Goal: Information Seeking & Learning: Learn about a topic

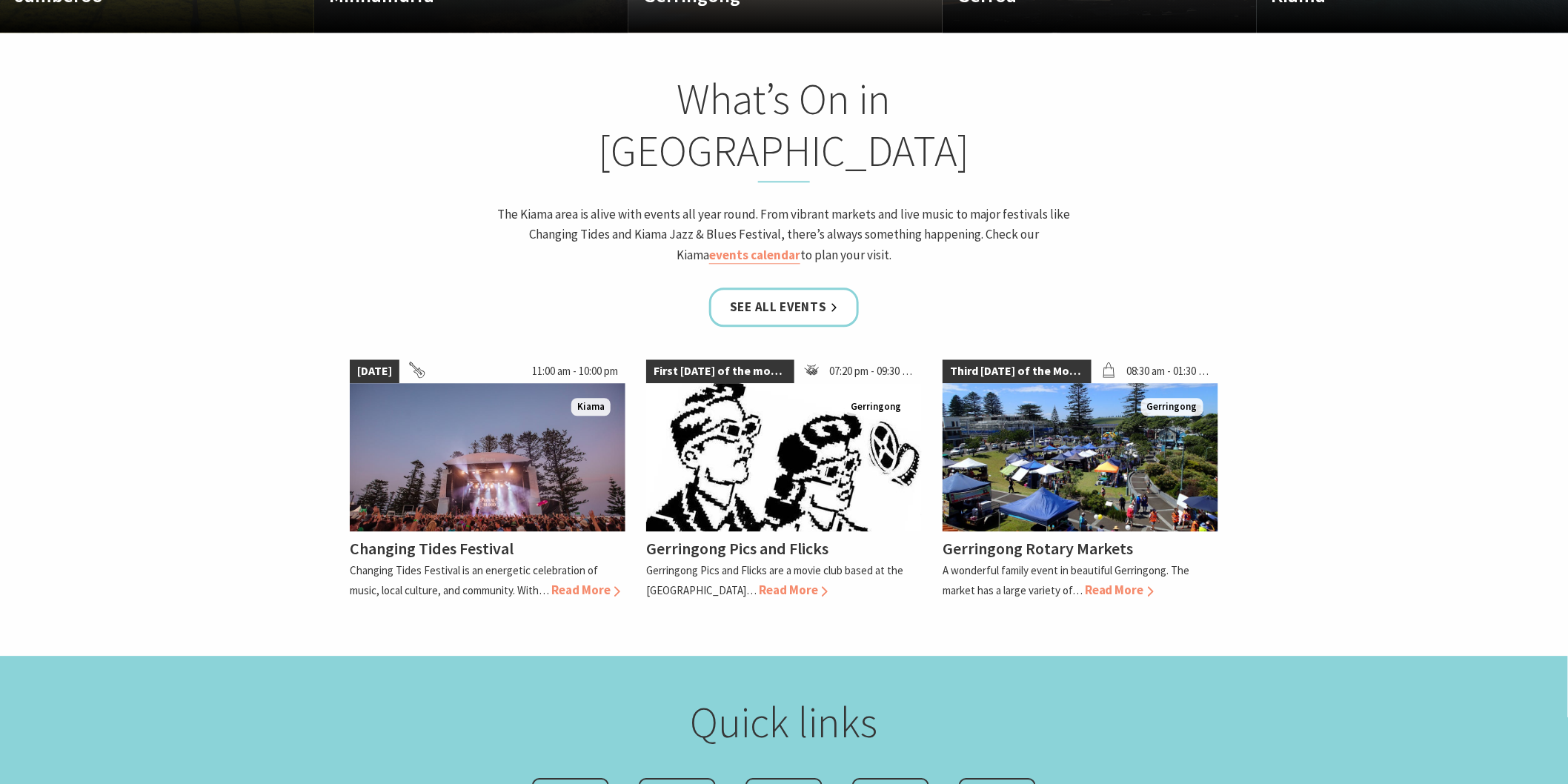
scroll to position [1398, 0]
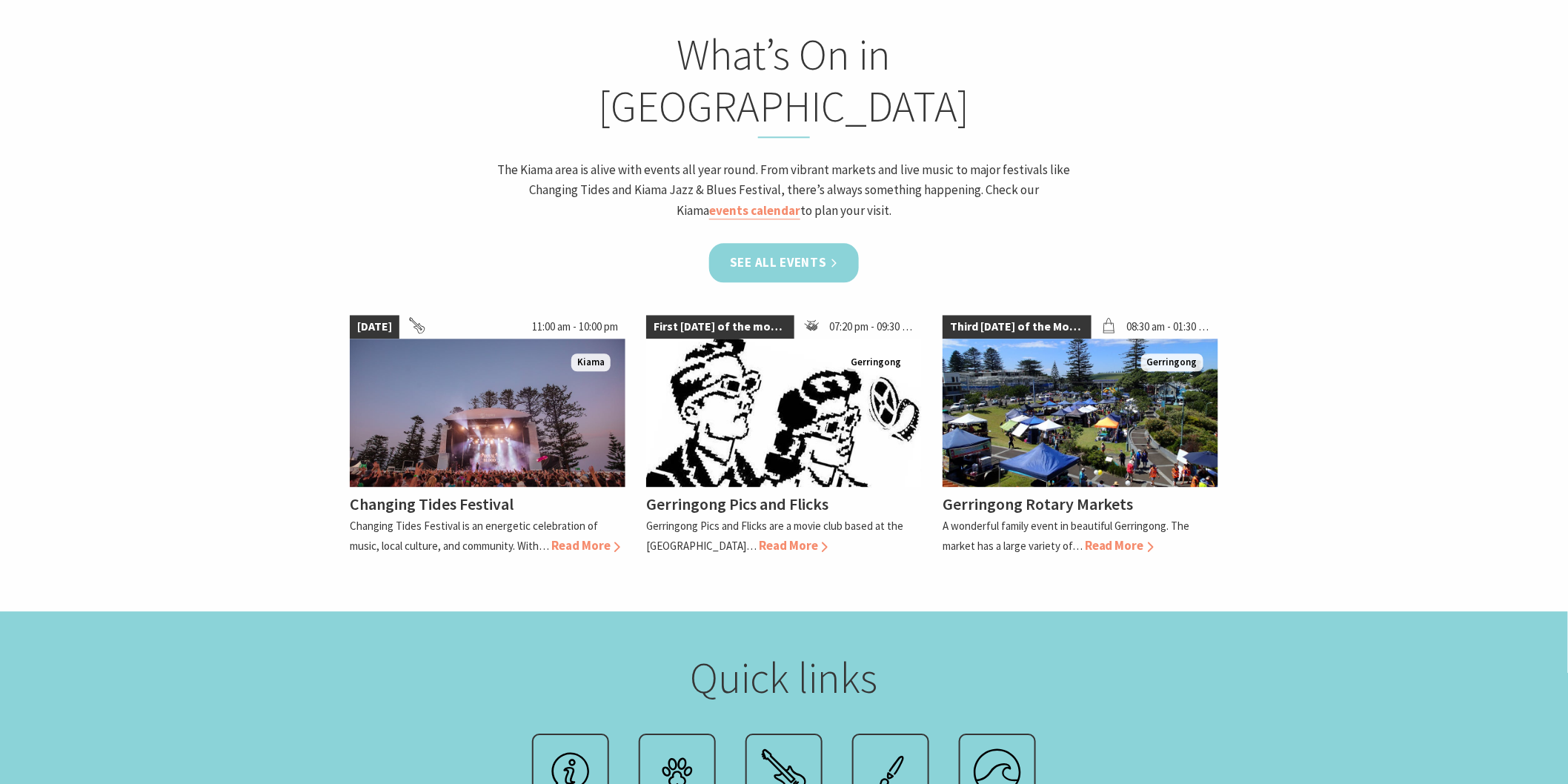
click at [734, 243] on link "See all Events" at bounding box center [784, 263] width 150 height 39
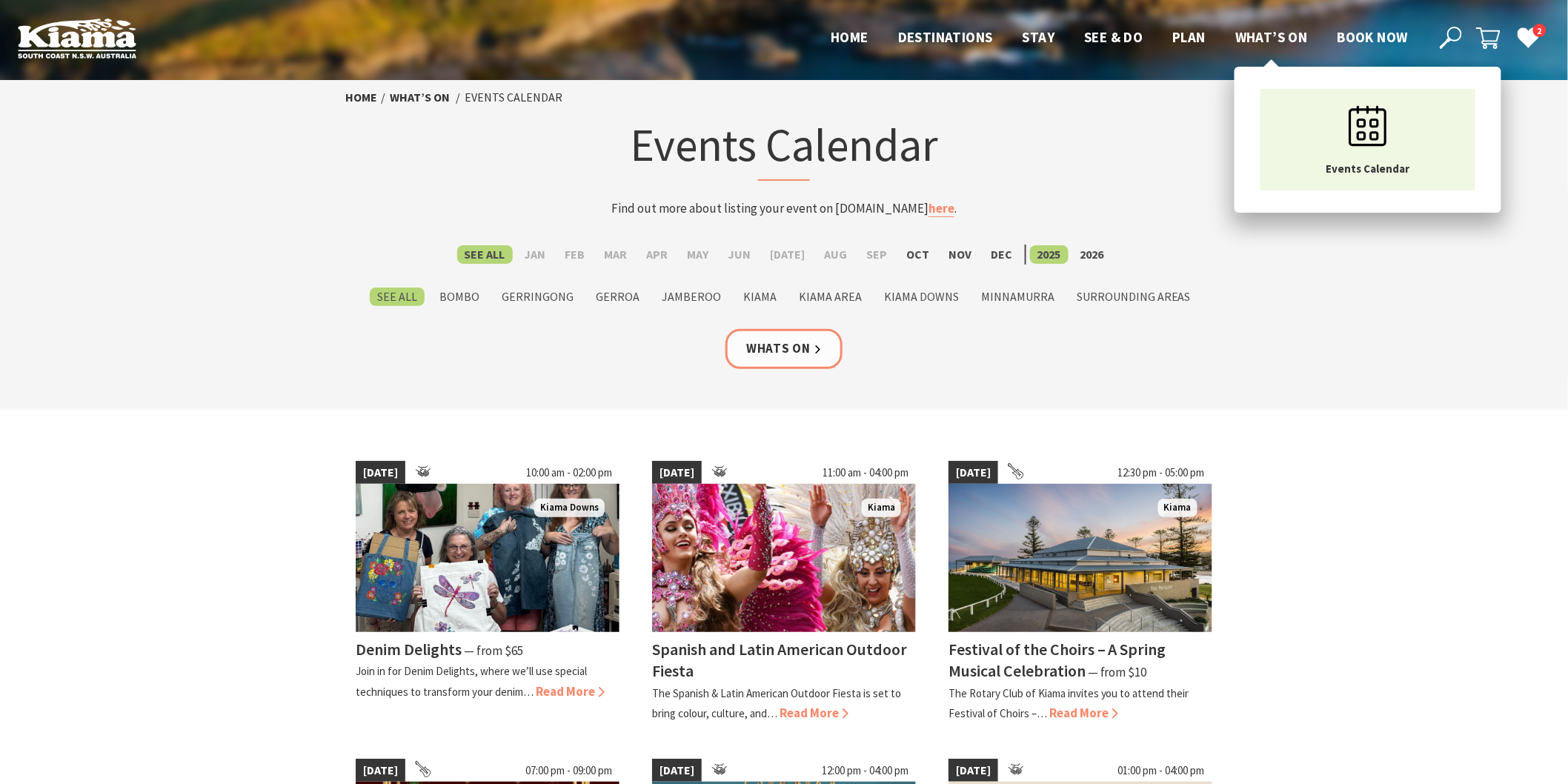
click at [1283, 38] on span "What’s On" at bounding box center [1271, 37] width 73 height 18
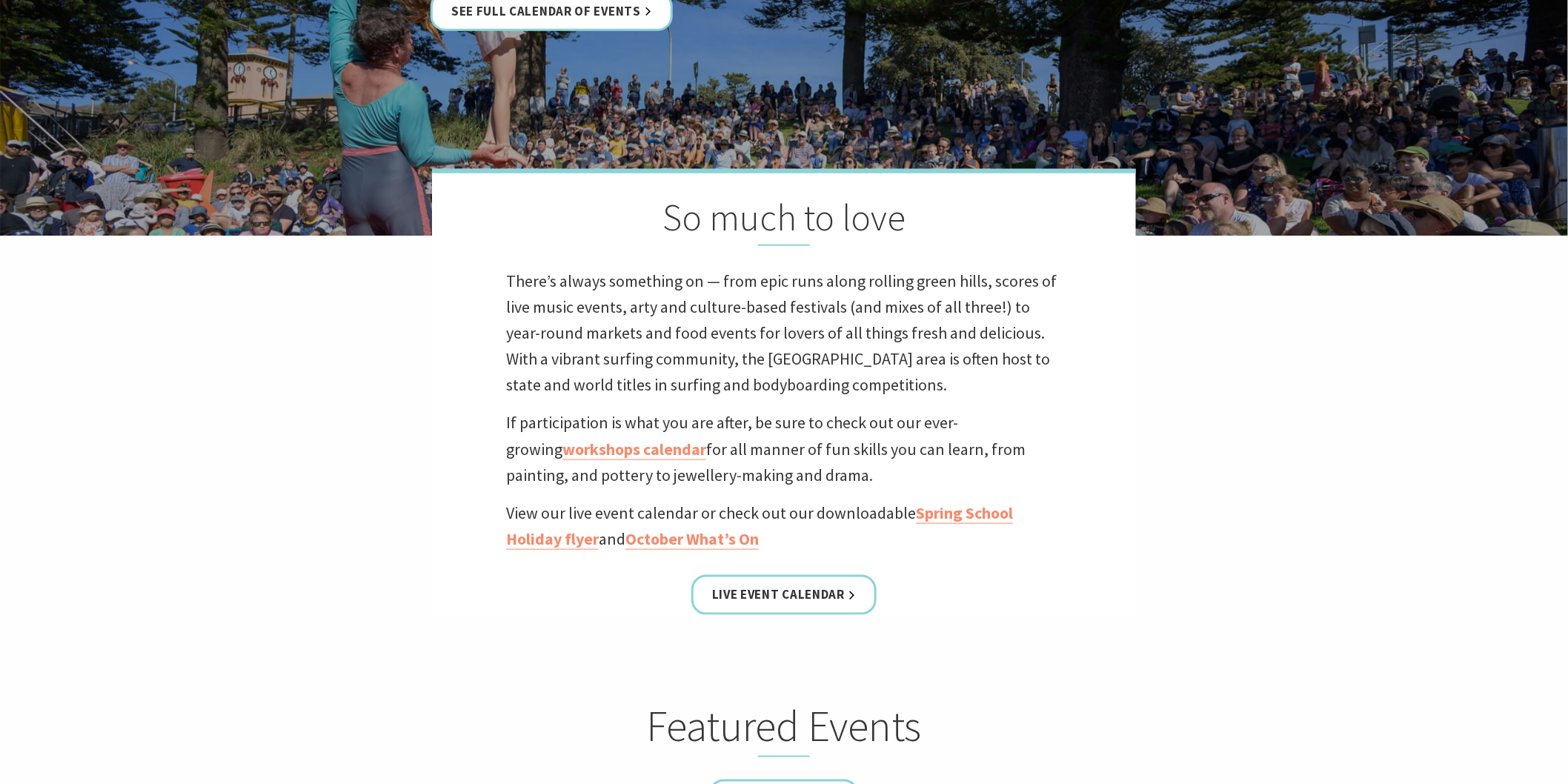
scroll to position [411, 0]
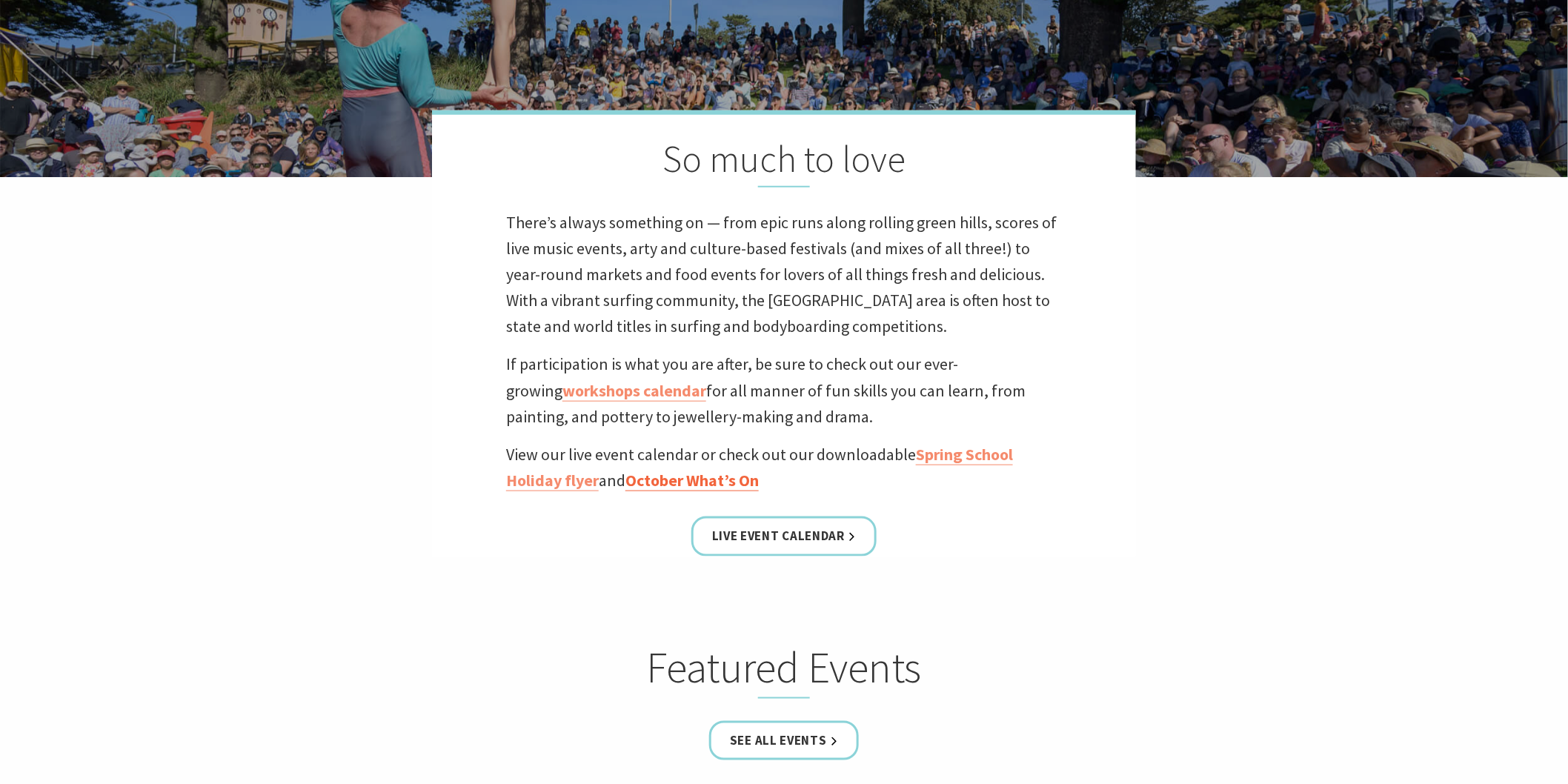
click at [670, 484] on link "October What’s On" at bounding box center [693, 480] width 134 height 21
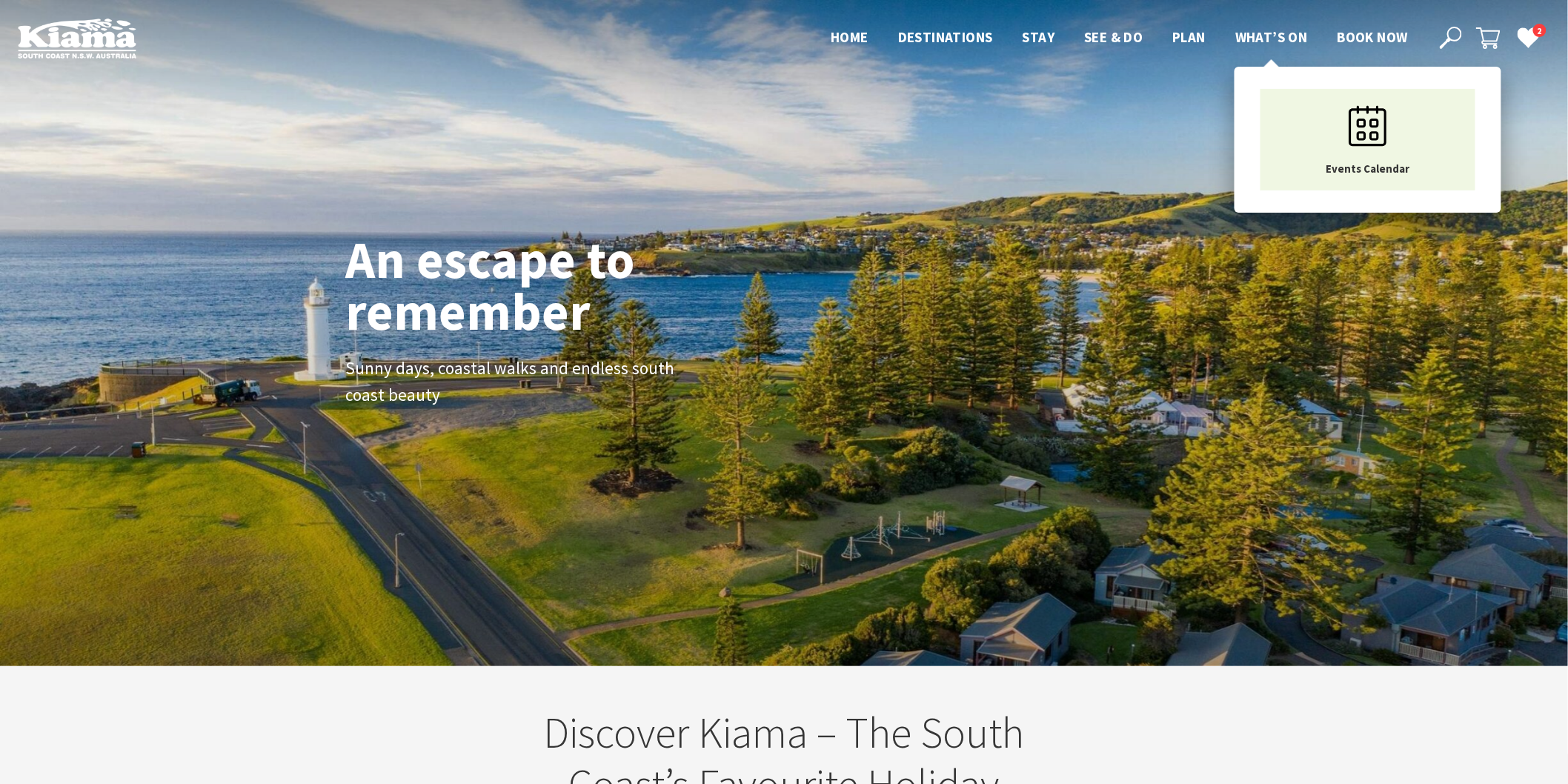
scroll to position [265, 1583]
click at [1268, 28] on span "What’s On" at bounding box center [1271, 37] width 73 height 18
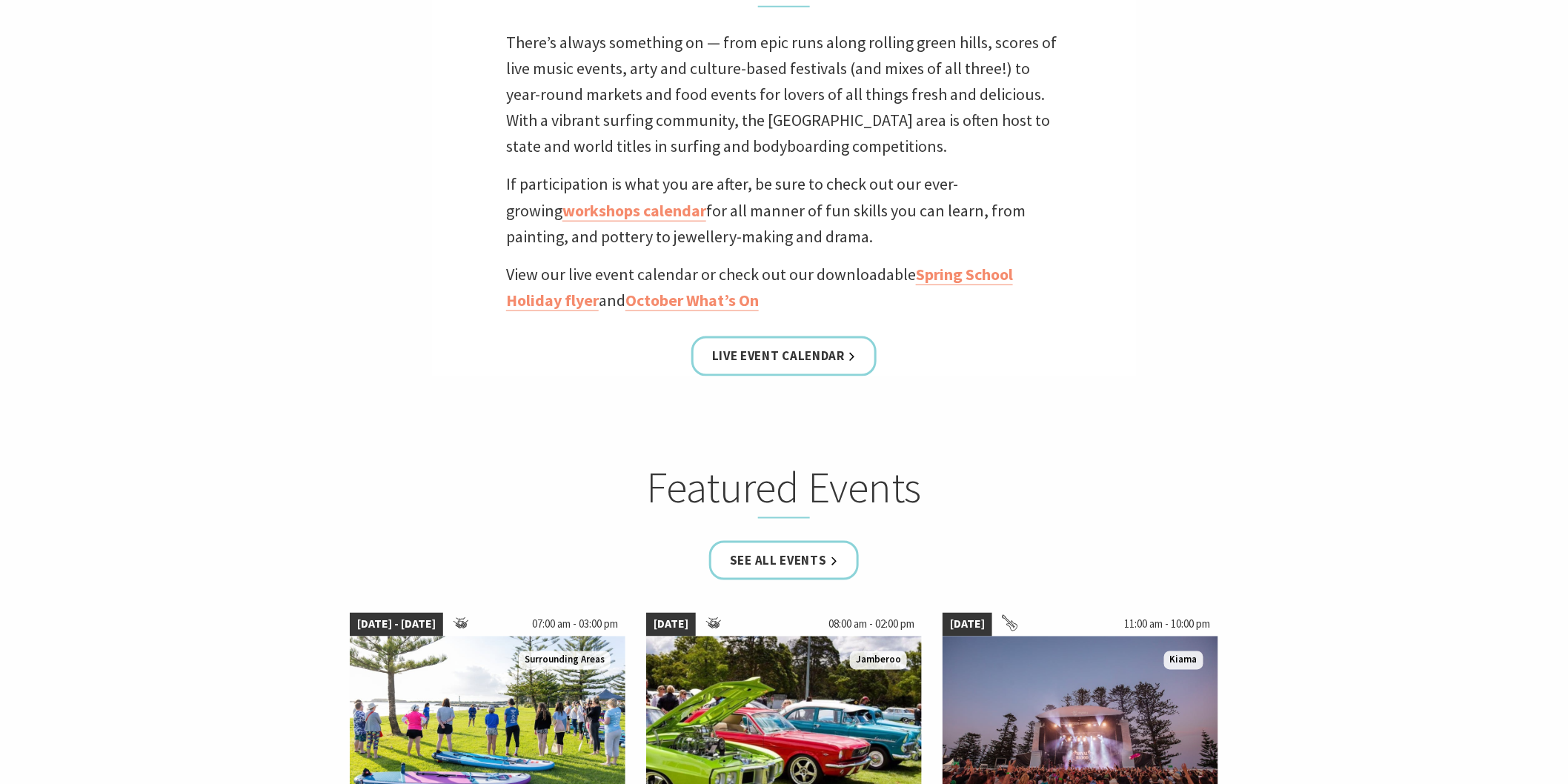
scroll to position [658, 0]
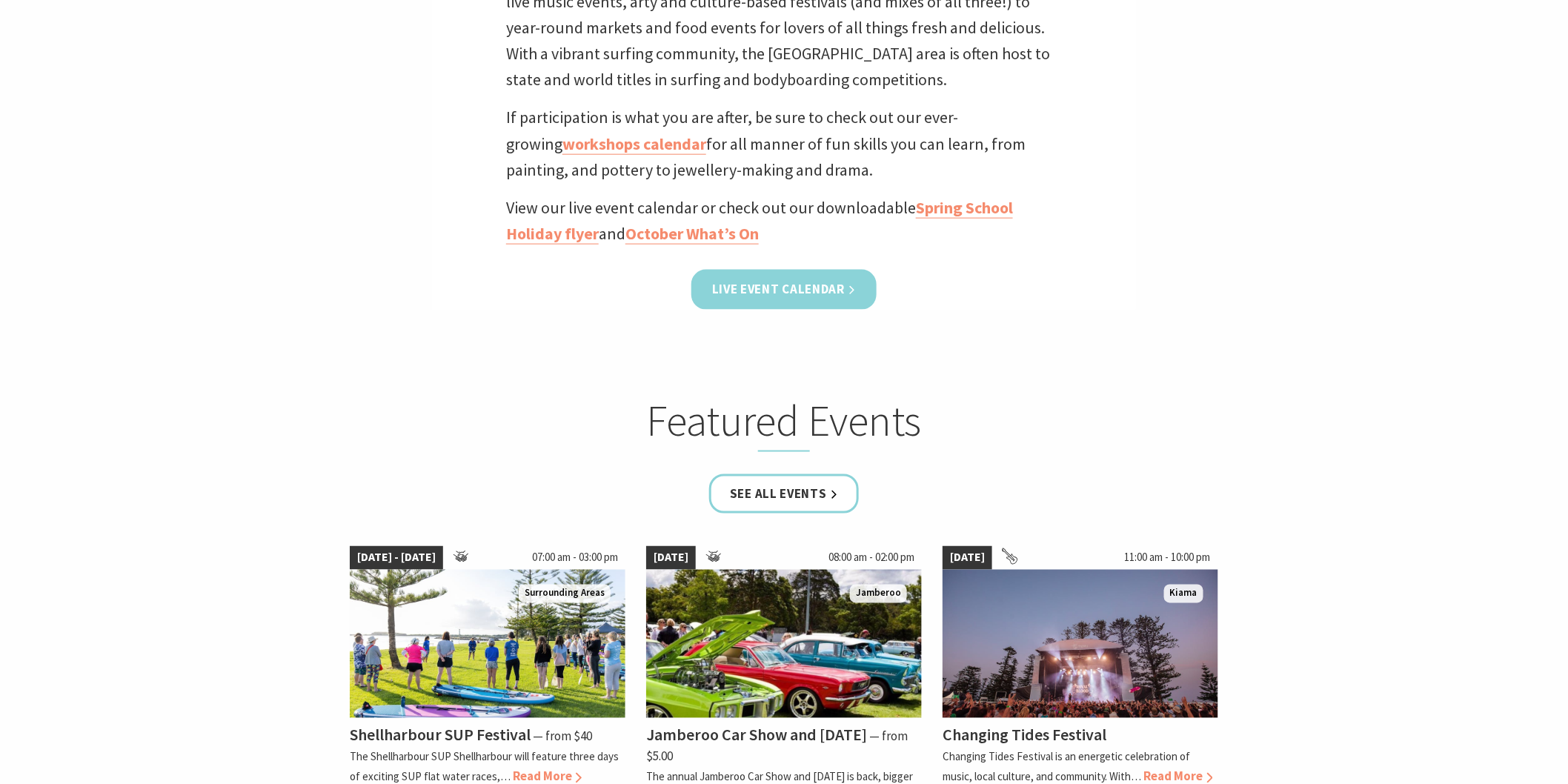
click at [753, 296] on link "Live Event Calendar" at bounding box center [784, 290] width 185 height 39
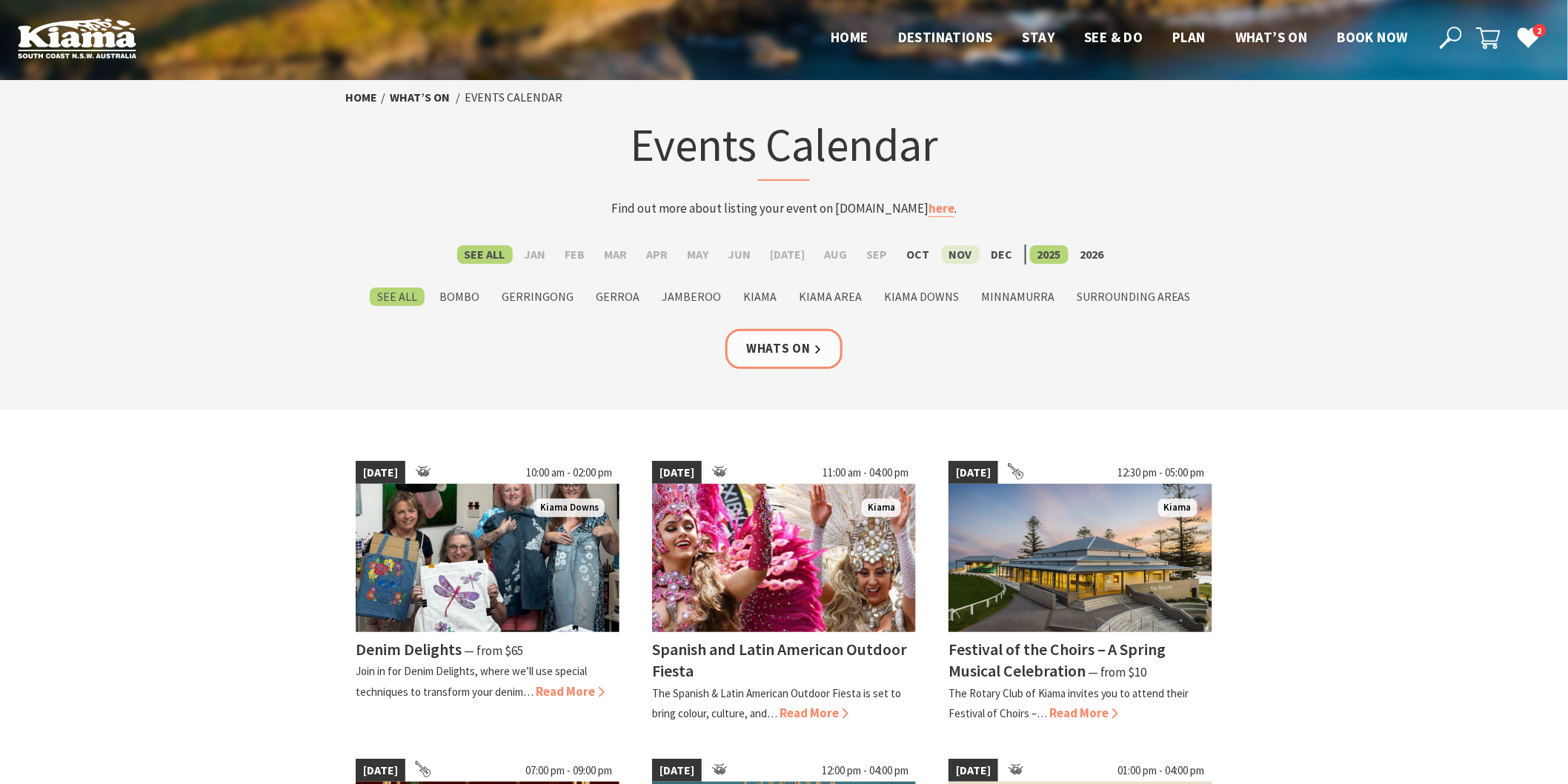
click at [943, 250] on label "Nov" at bounding box center [961, 254] width 38 height 19
click at [0, 0] on input "Nov" at bounding box center [0, 0] width 0 height 0
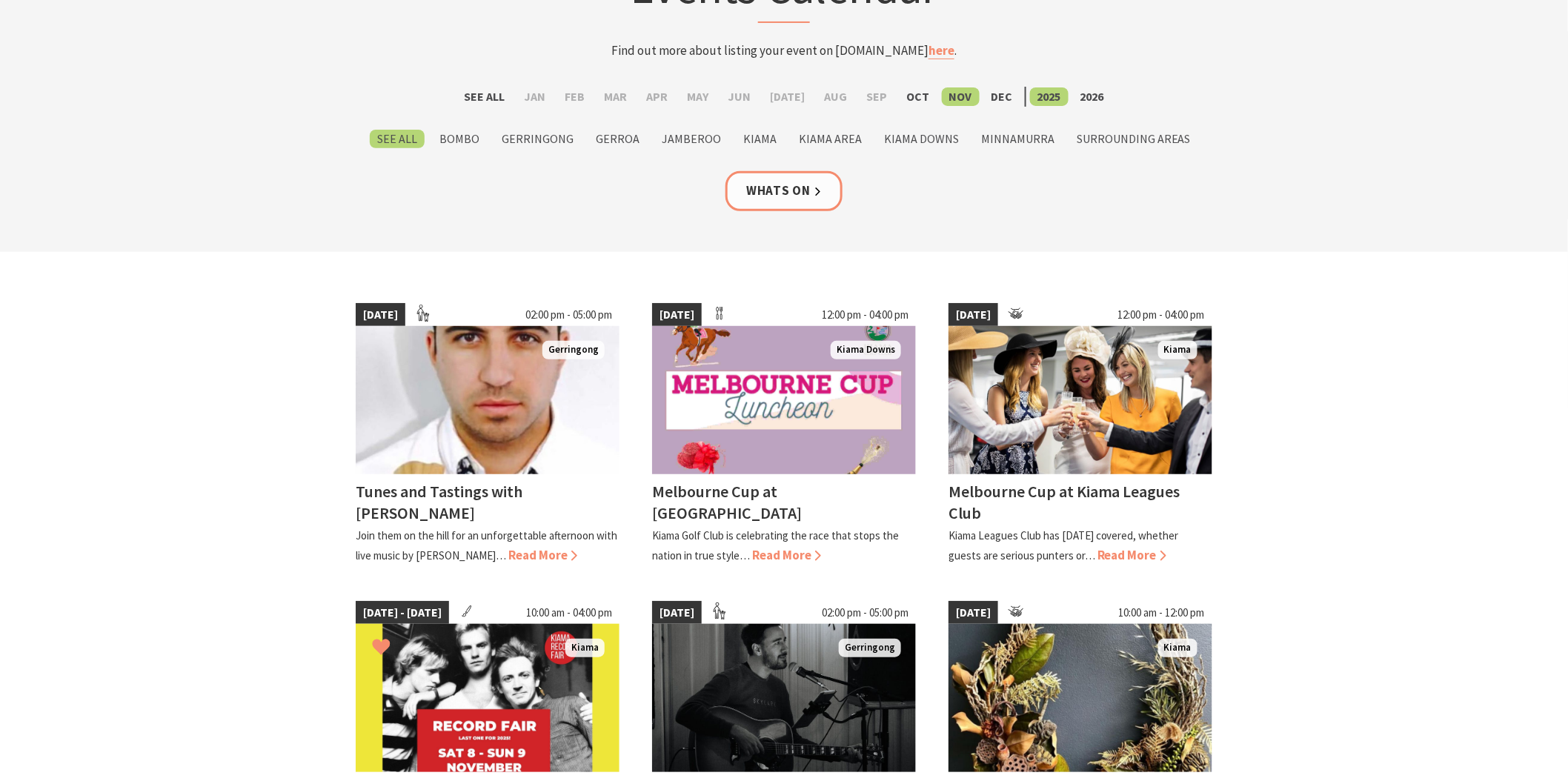
scroll to position [247, 0]
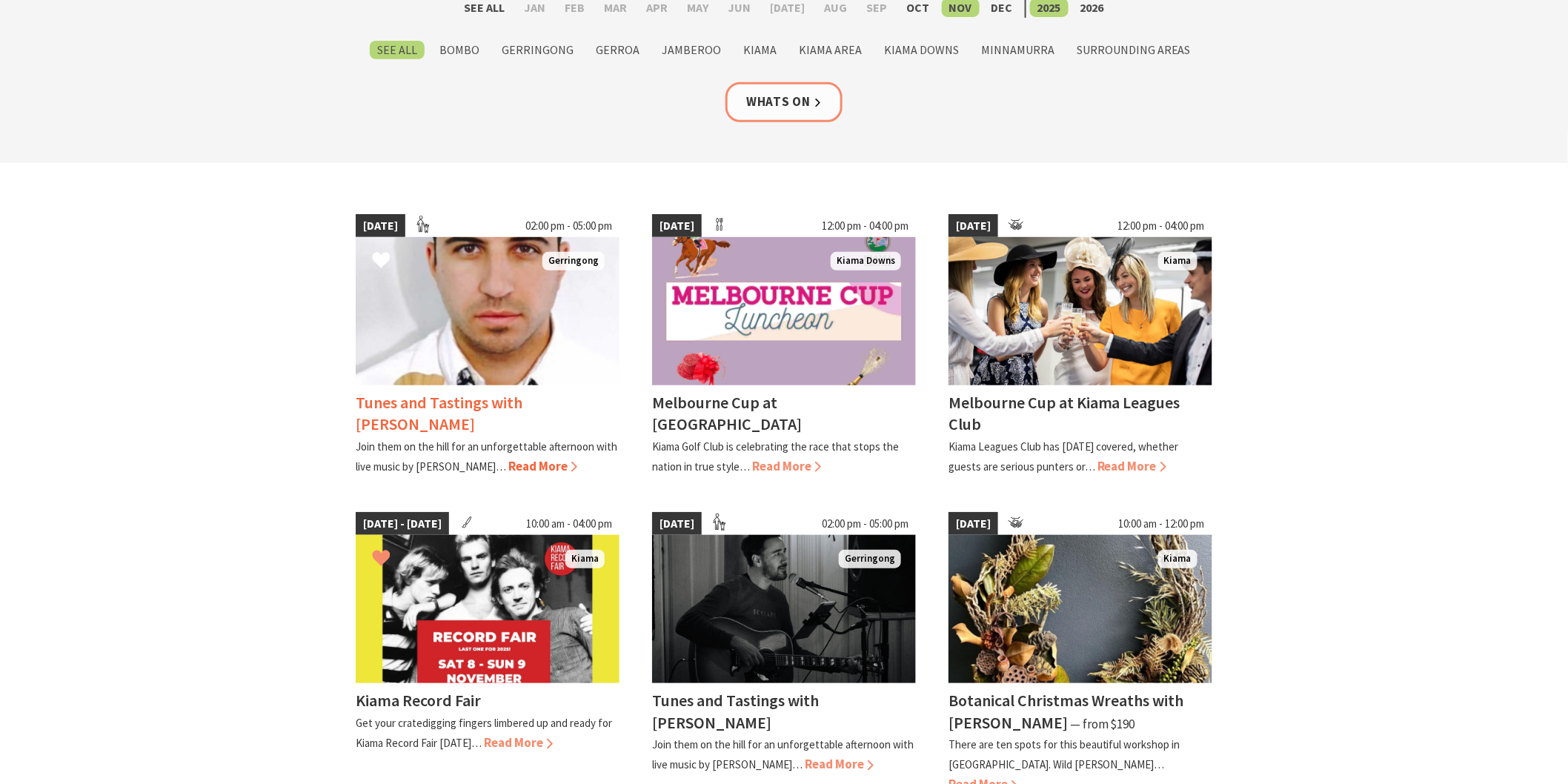
click at [508, 465] on span "Read More" at bounding box center [543, 465] width 69 height 16
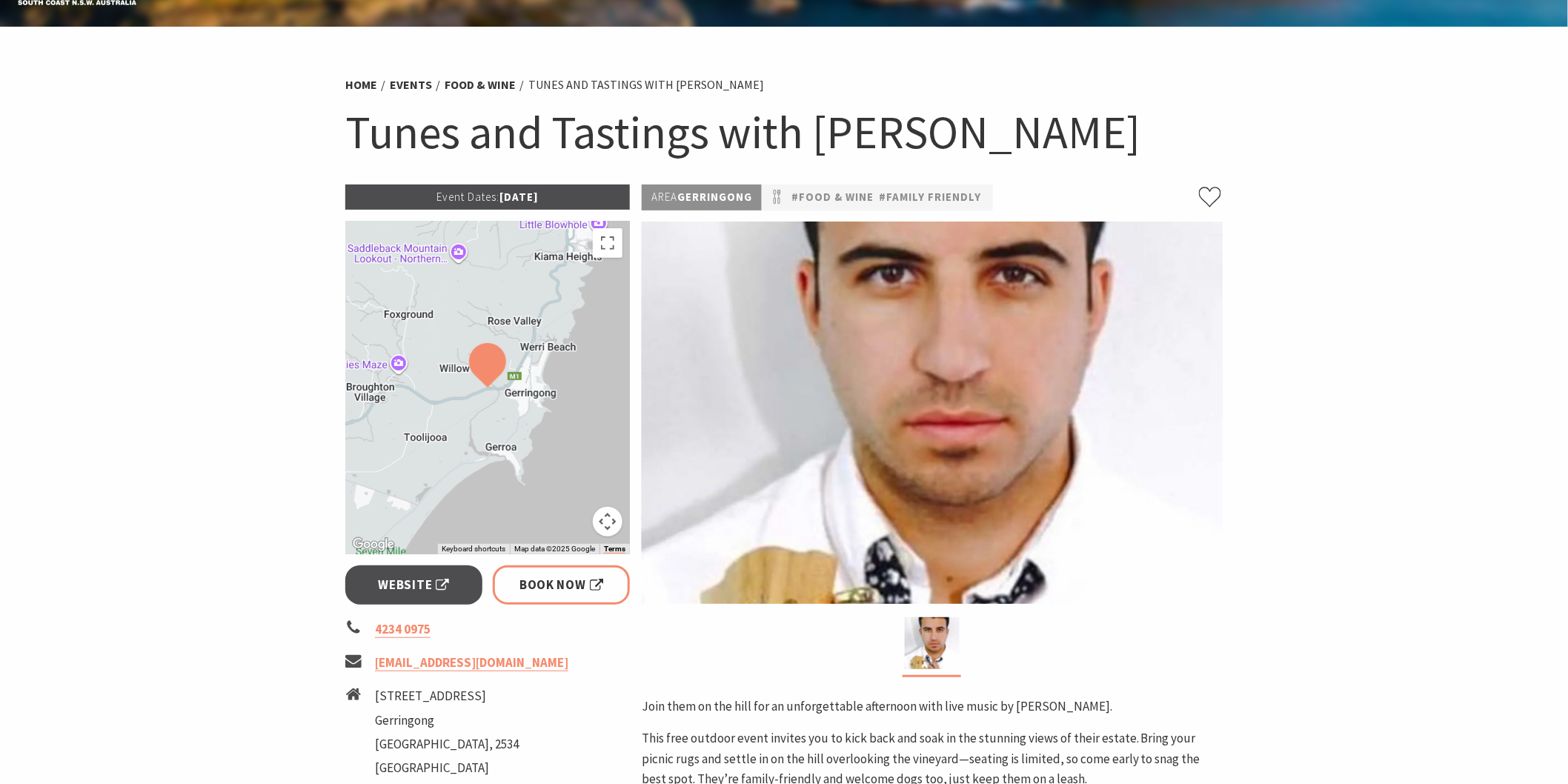
scroll to position [82, 0]
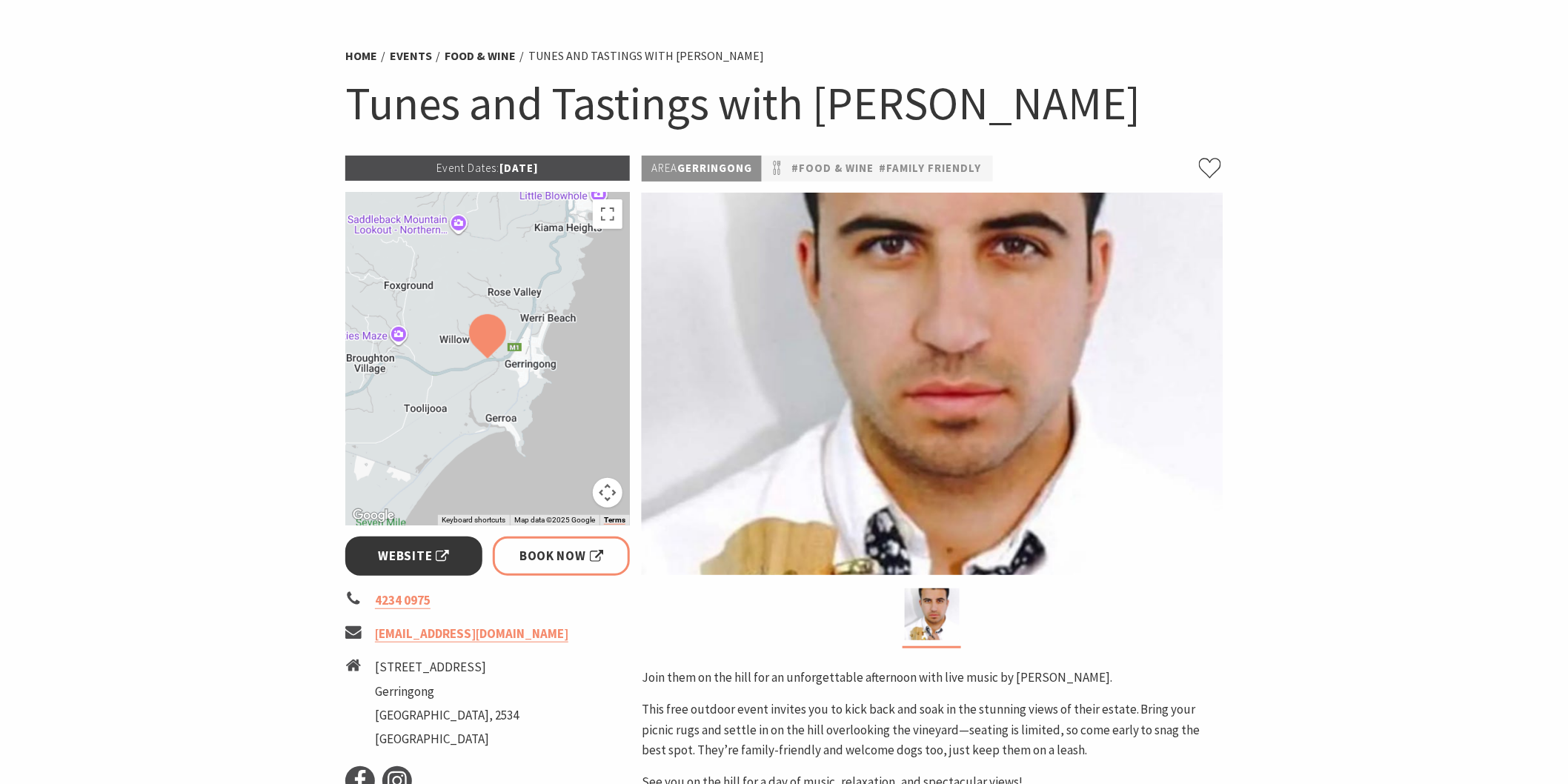
click at [408, 553] on span "Website" at bounding box center [414, 555] width 71 height 20
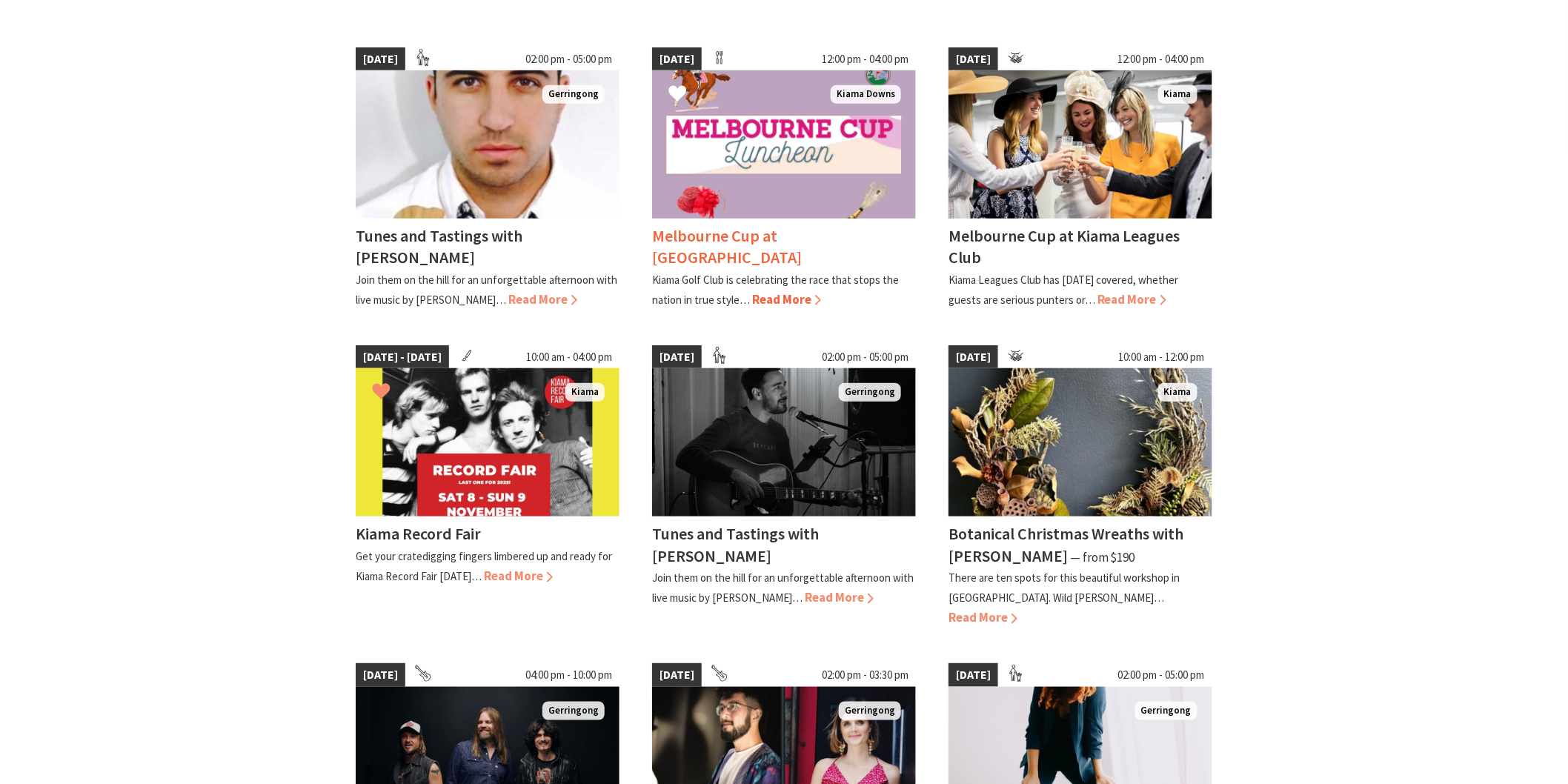
scroll to position [576, 0]
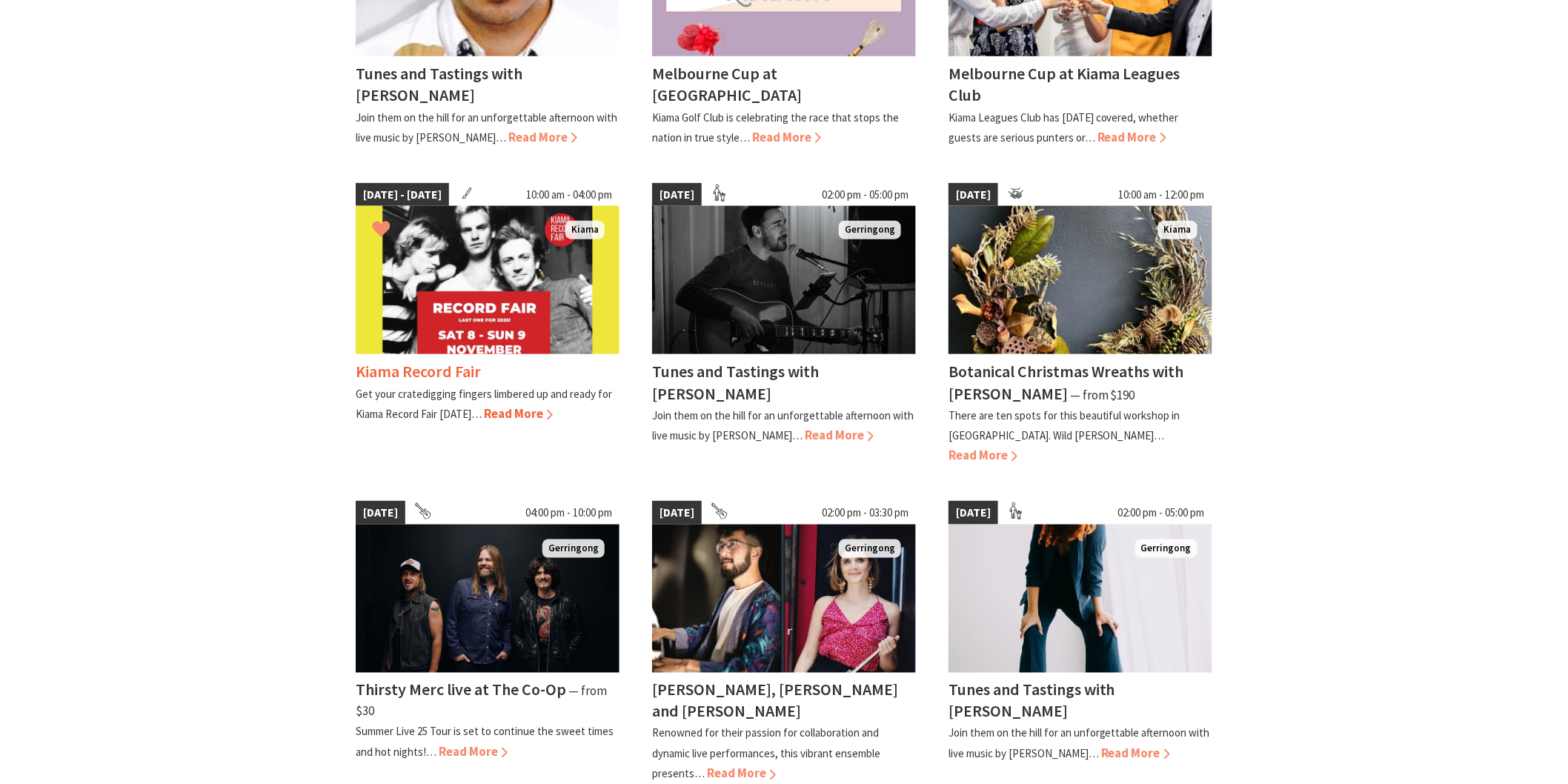
click at [523, 405] on span "Read More" at bounding box center [519, 413] width 69 height 16
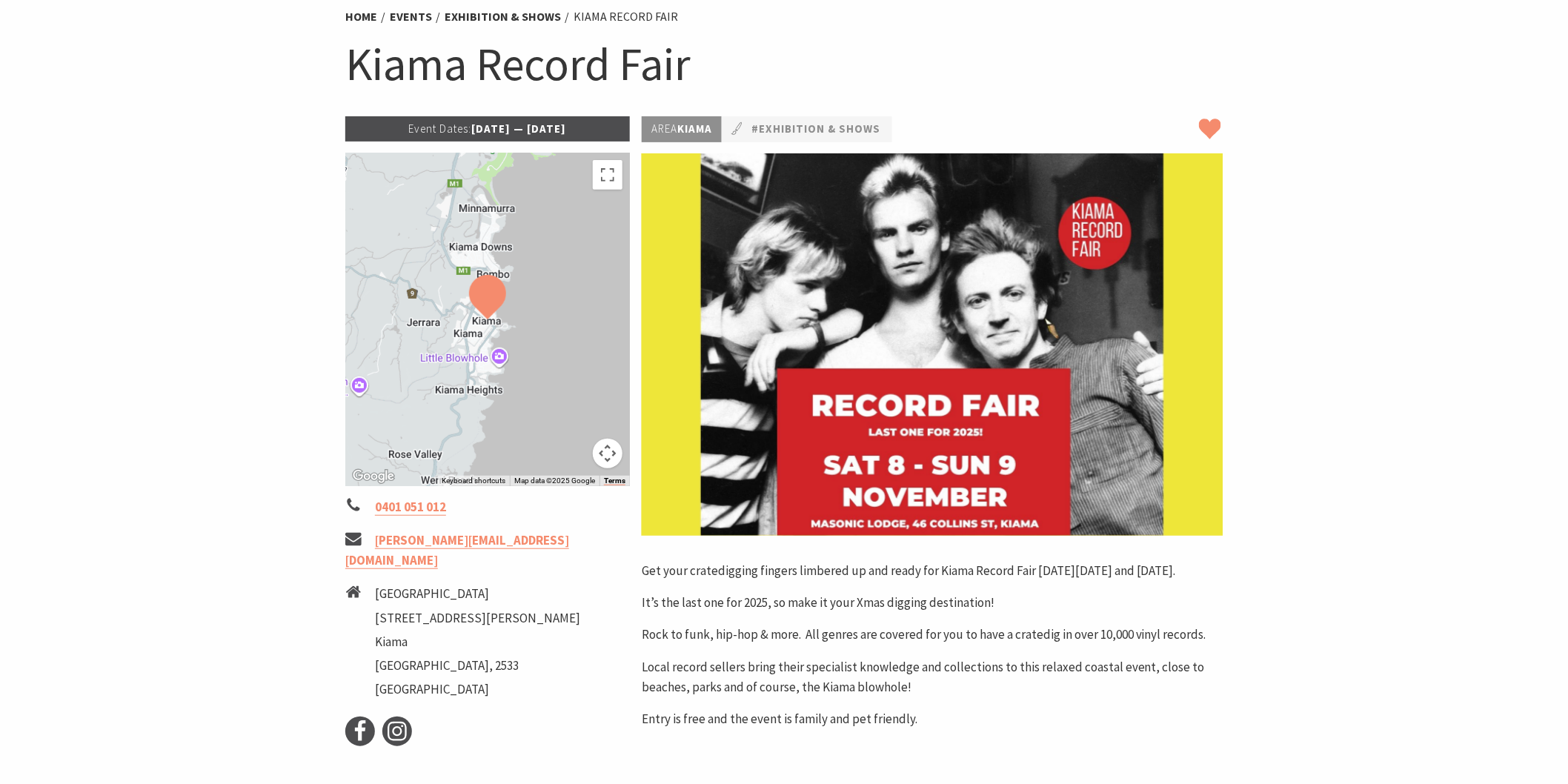
scroll to position [82, 0]
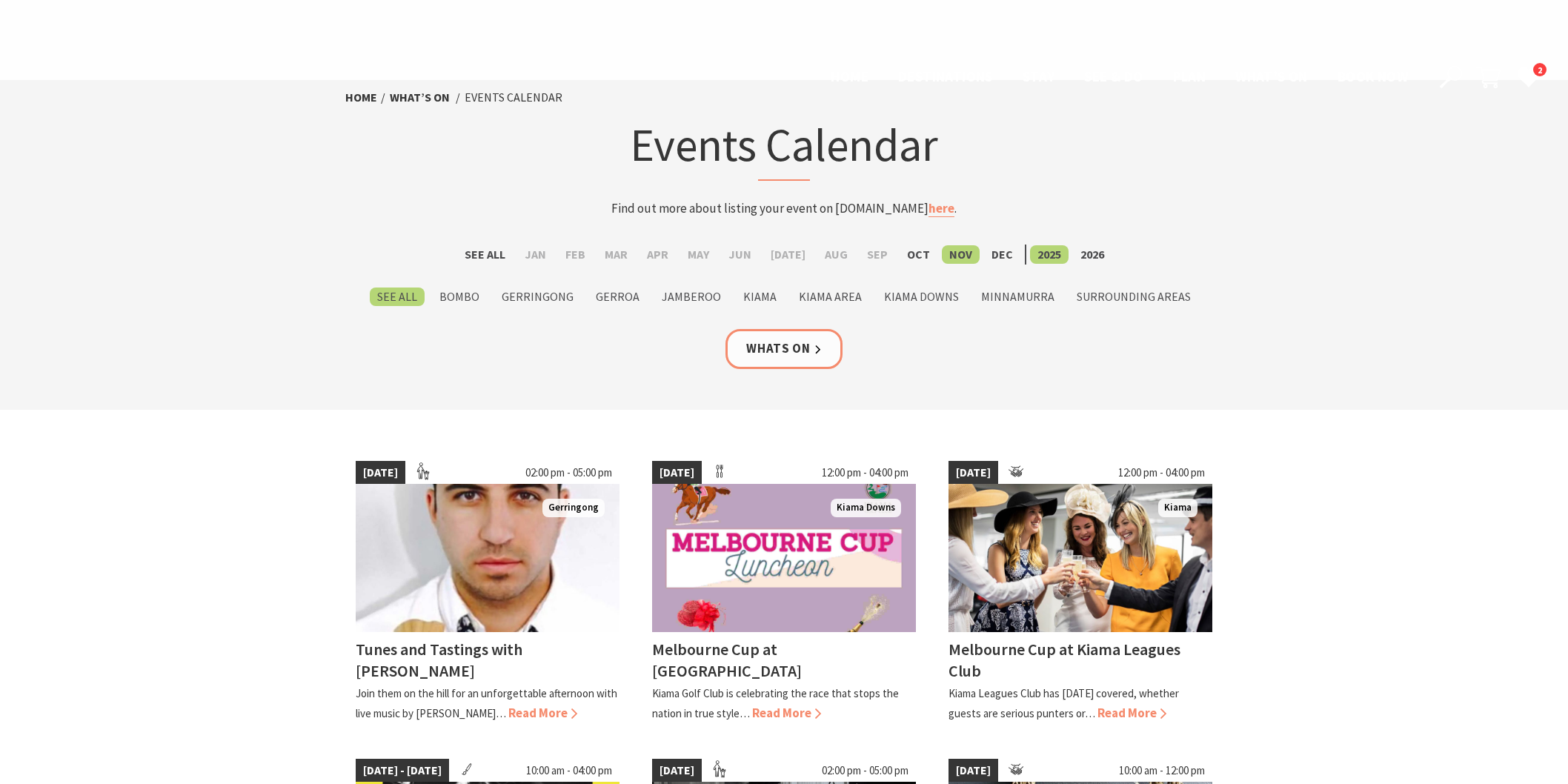
scroll to position [576, 0]
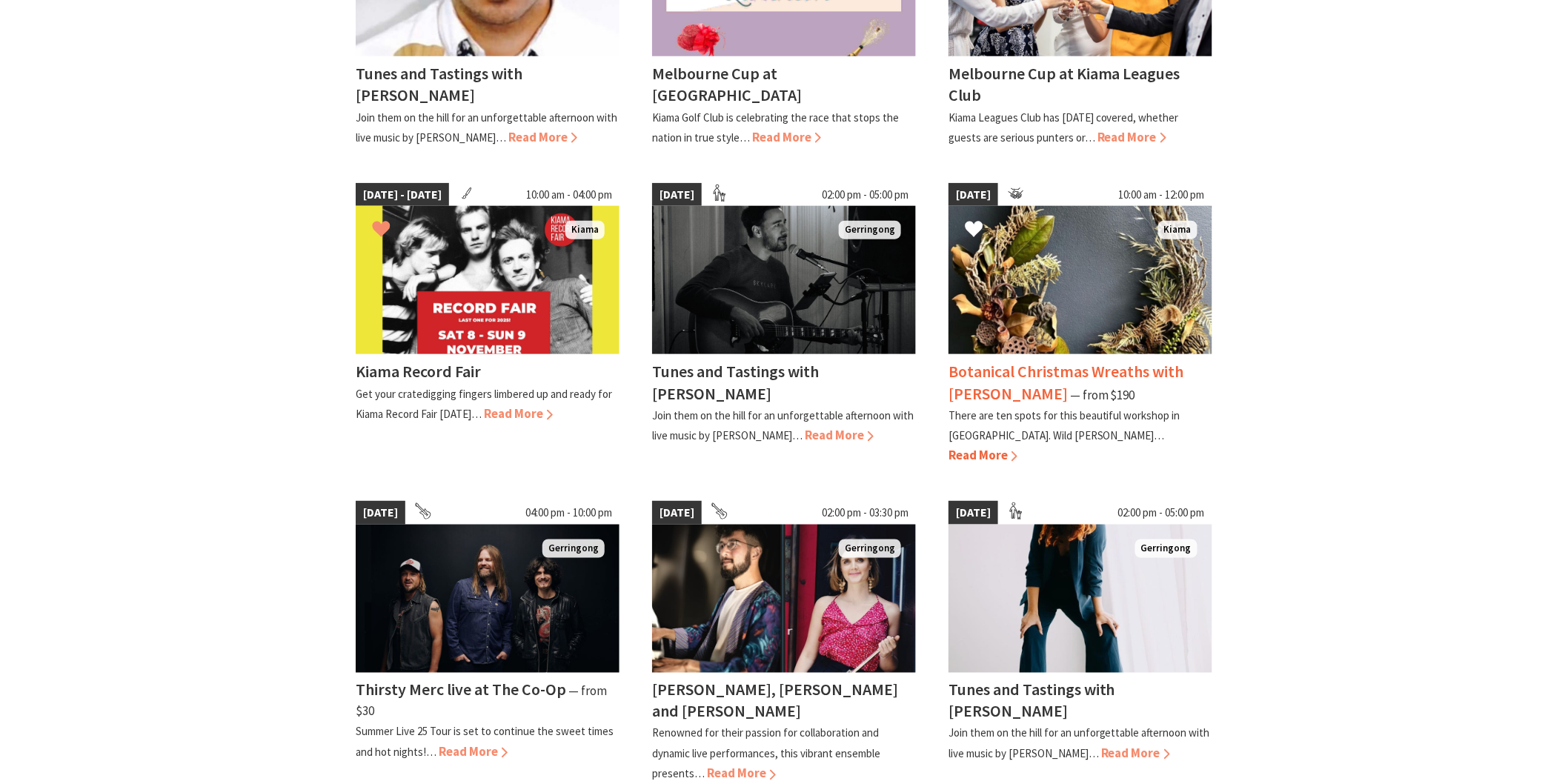
click at [994, 354] on div "Botanical Christmas Wreaths with Sharon Bartle ⁠— from $190 There are ten spots…" at bounding box center [1081, 410] width 264 height 111
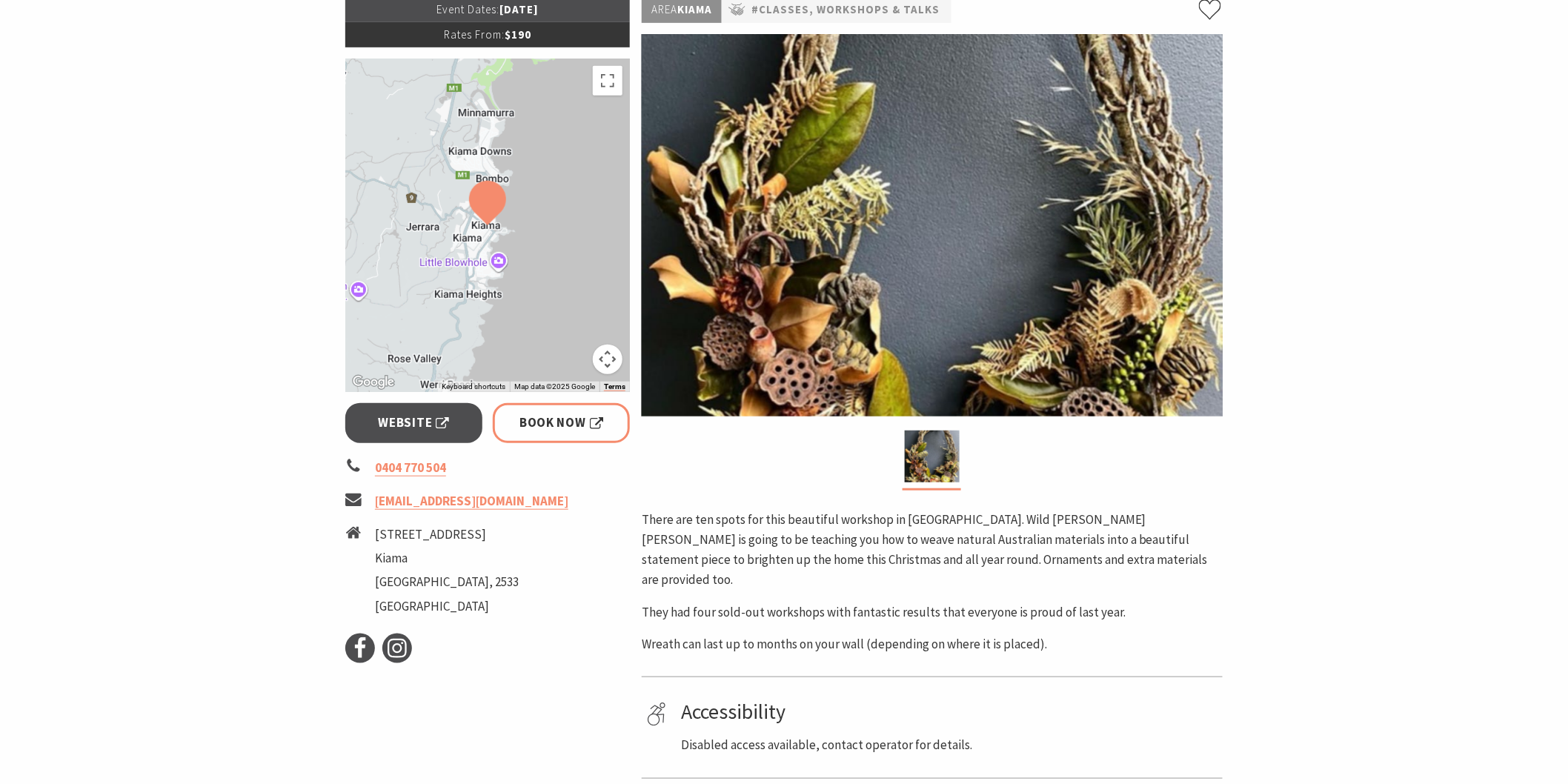
scroll to position [329, 0]
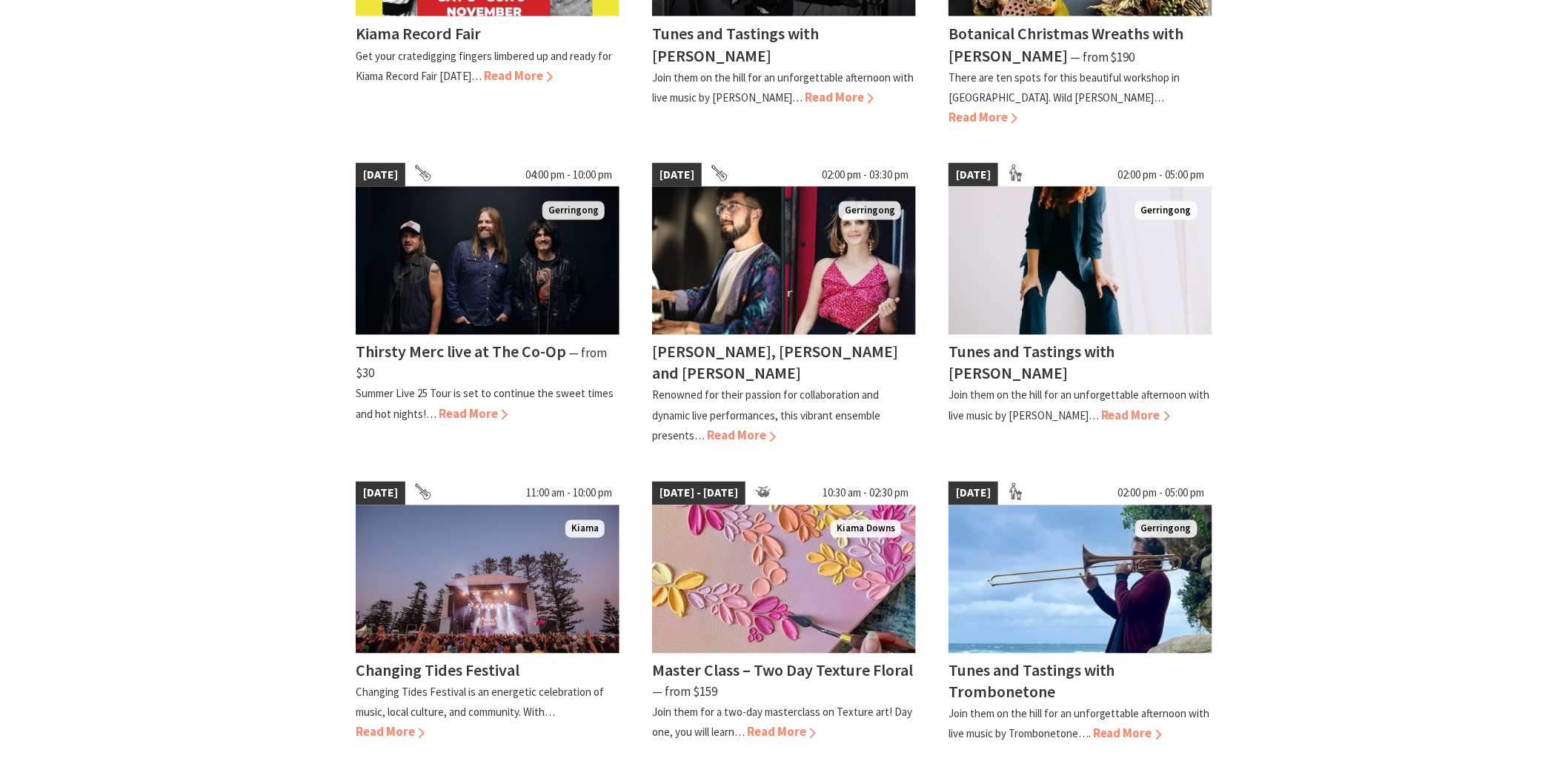
scroll to position [987, 0]
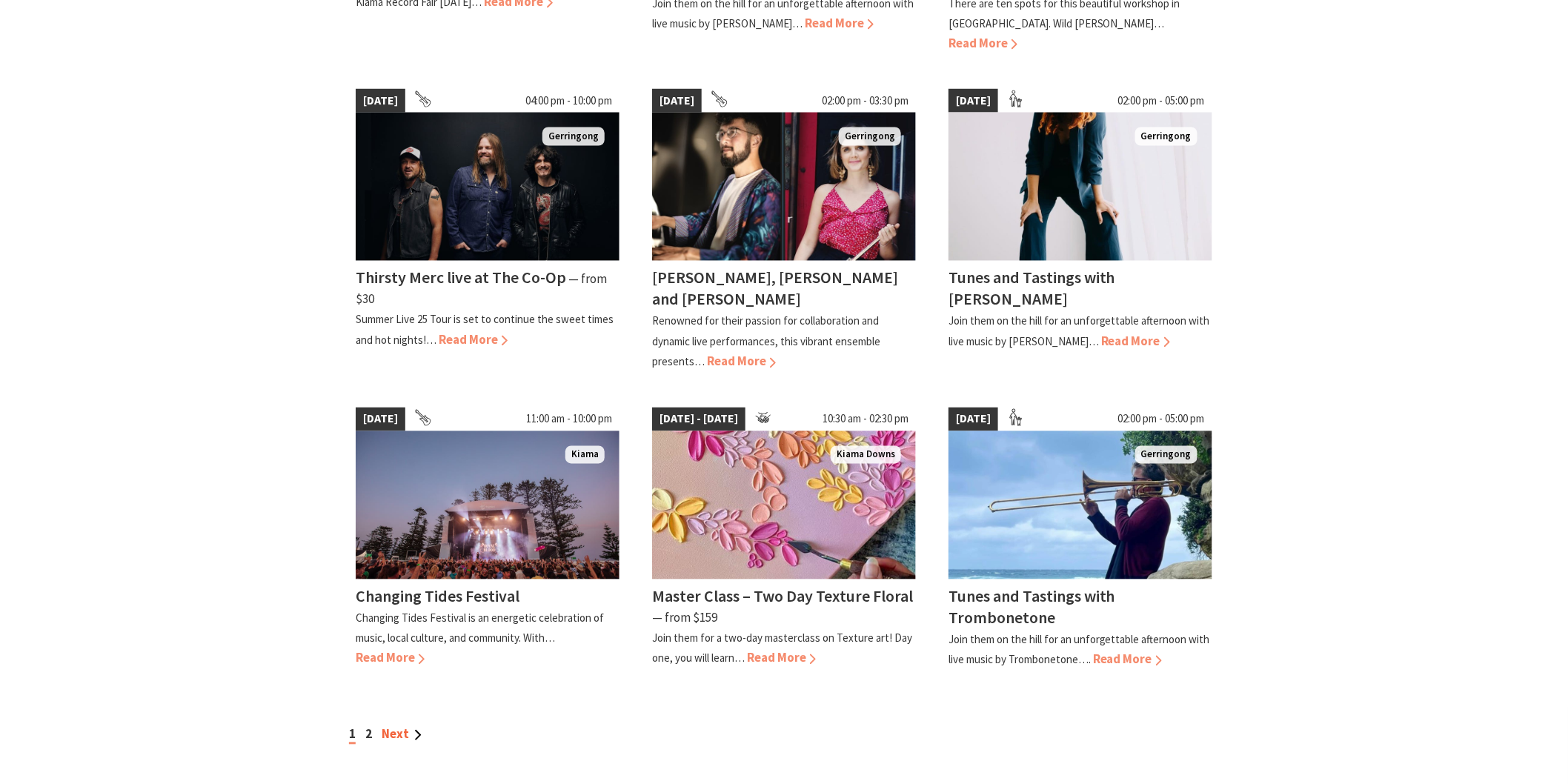
click at [394, 726] on link "Next" at bounding box center [401, 733] width 40 height 16
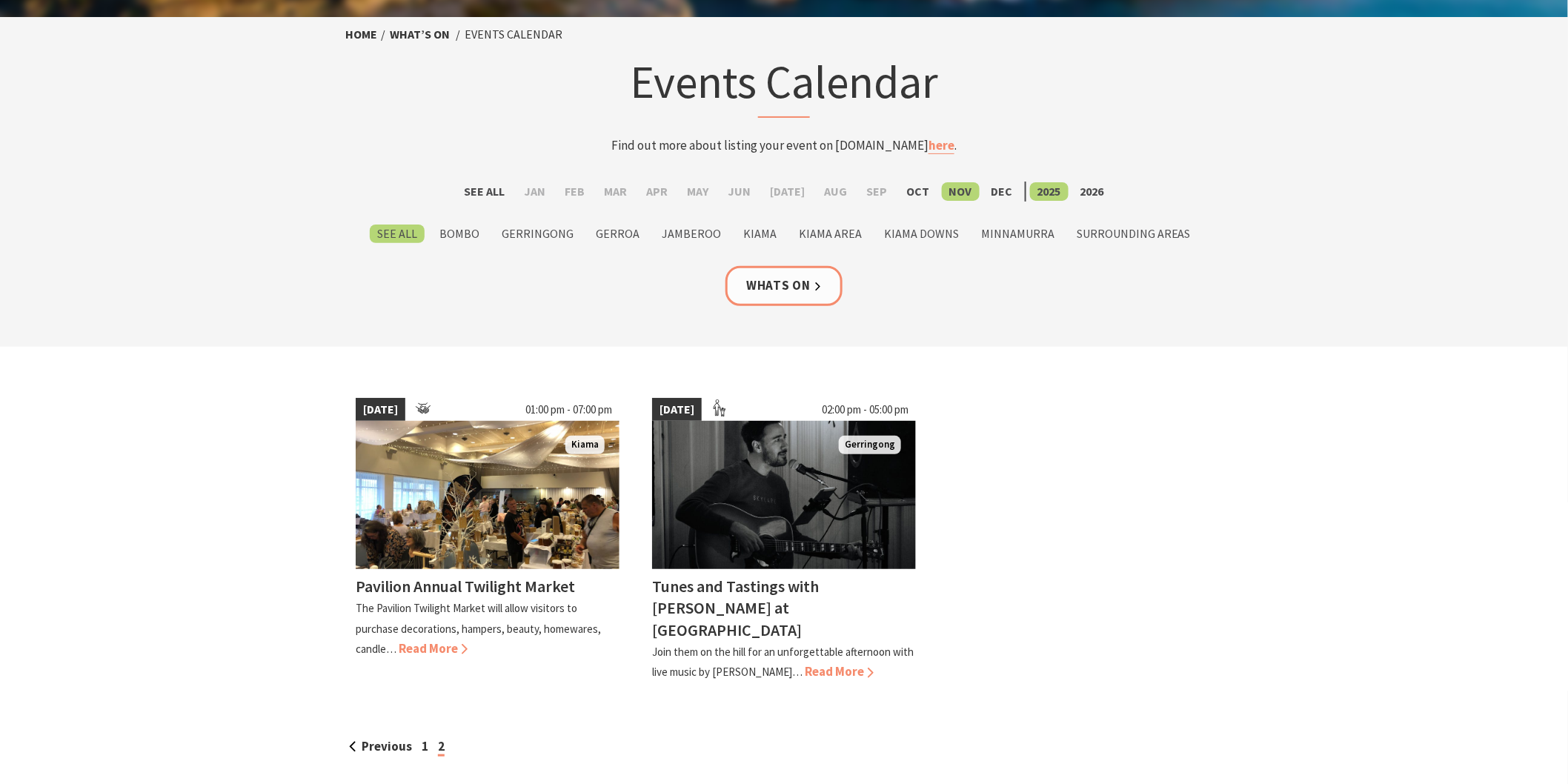
scroll to position [165, 0]
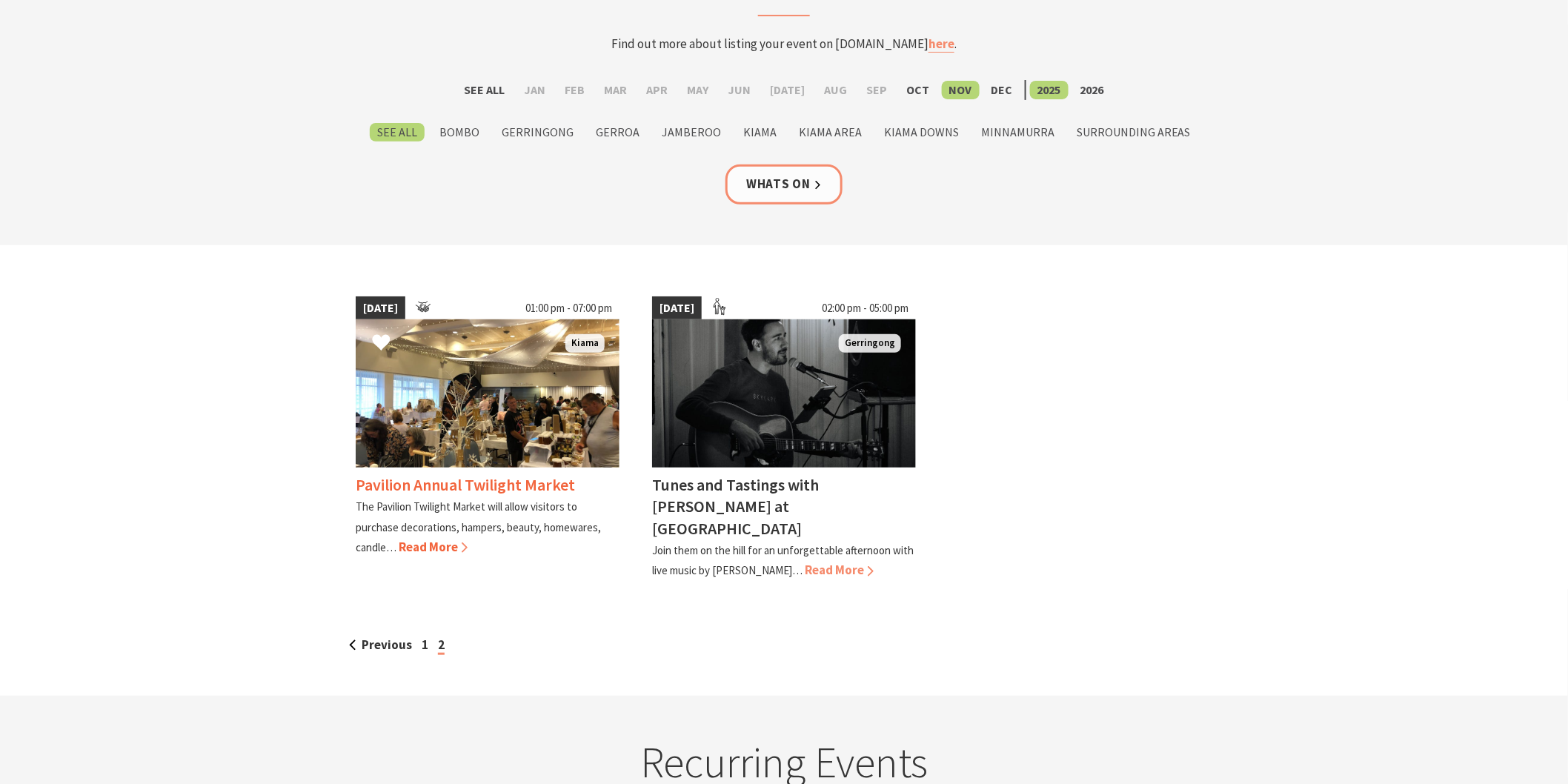
click at [402, 475] on h4 "Pavilion Annual Twilight Market" at bounding box center [466, 484] width 219 height 21
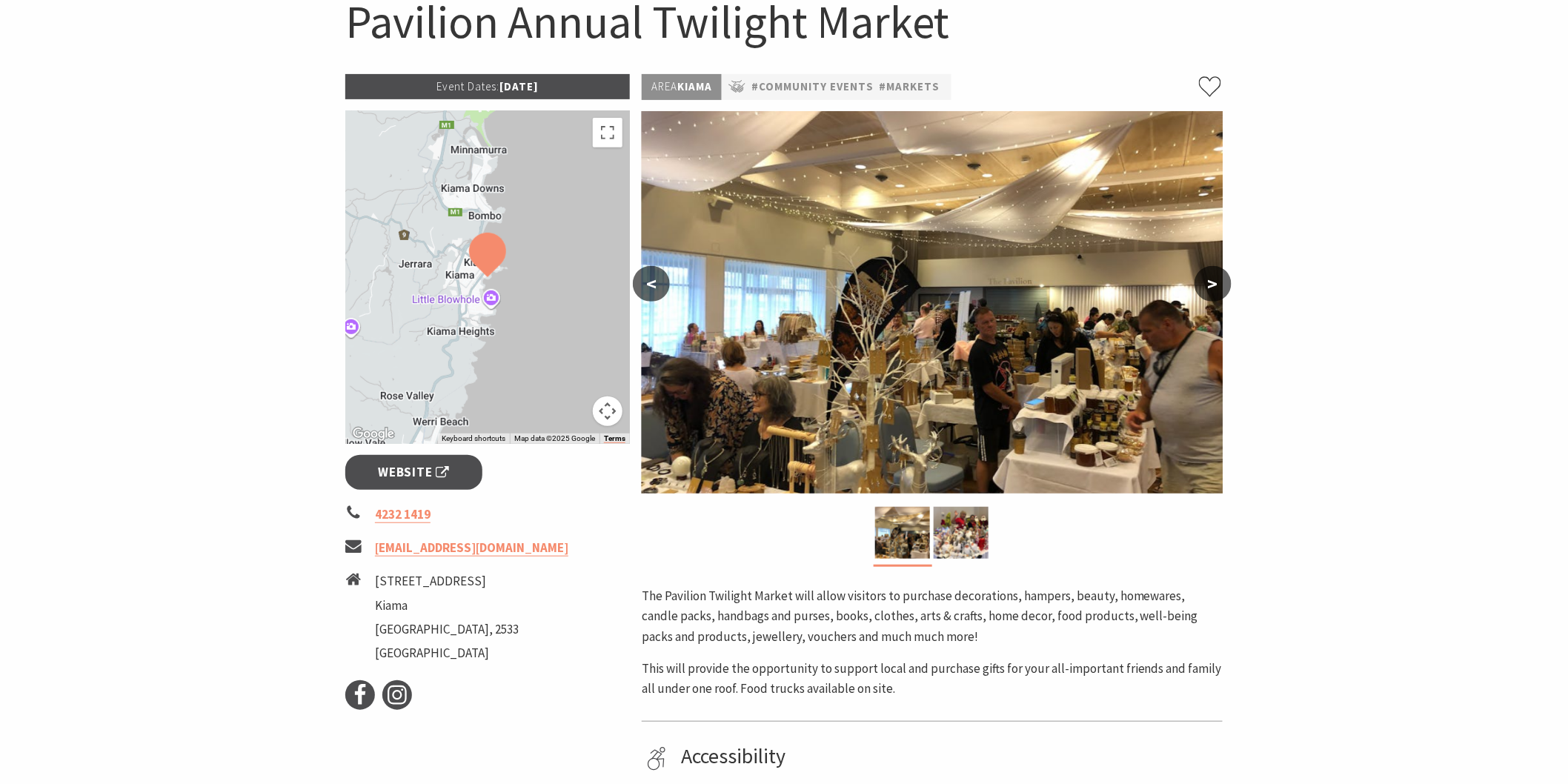
scroll to position [165, 0]
click at [398, 470] on span "Website" at bounding box center [414, 471] width 71 height 20
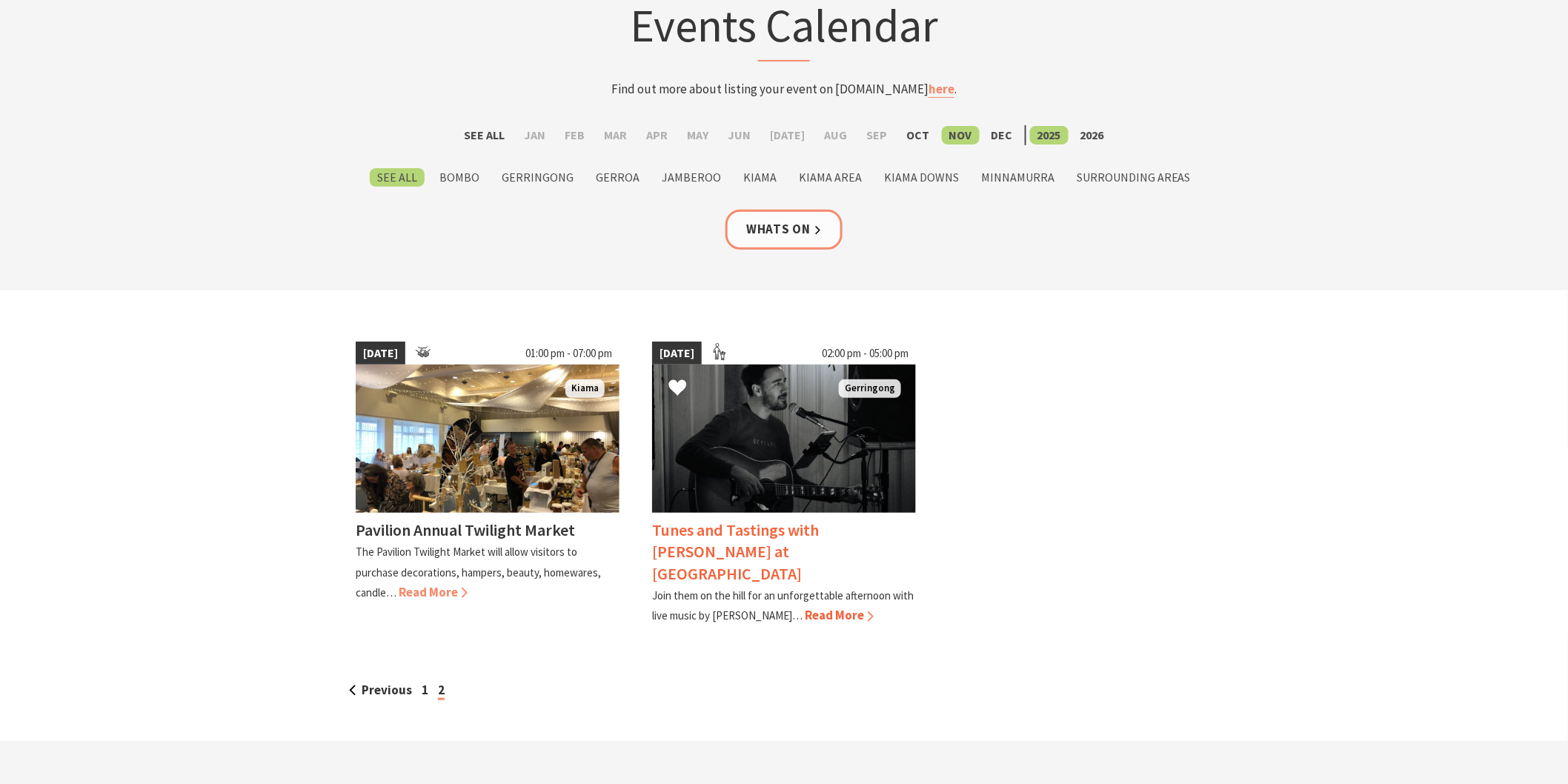
scroll to position [82, 0]
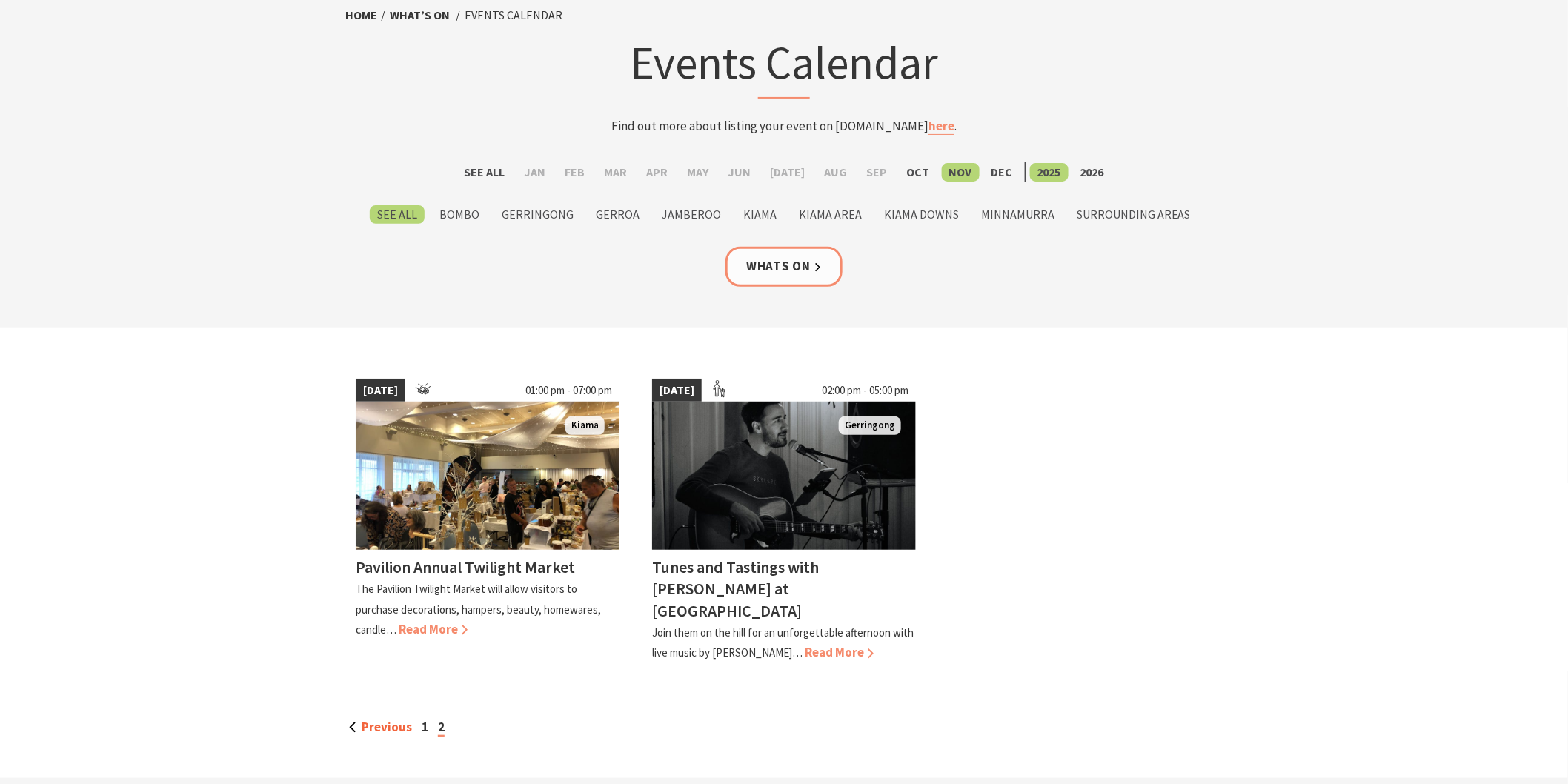
click at [351, 719] on link "Previous" at bounding box center [380, 727] width 63 height 16
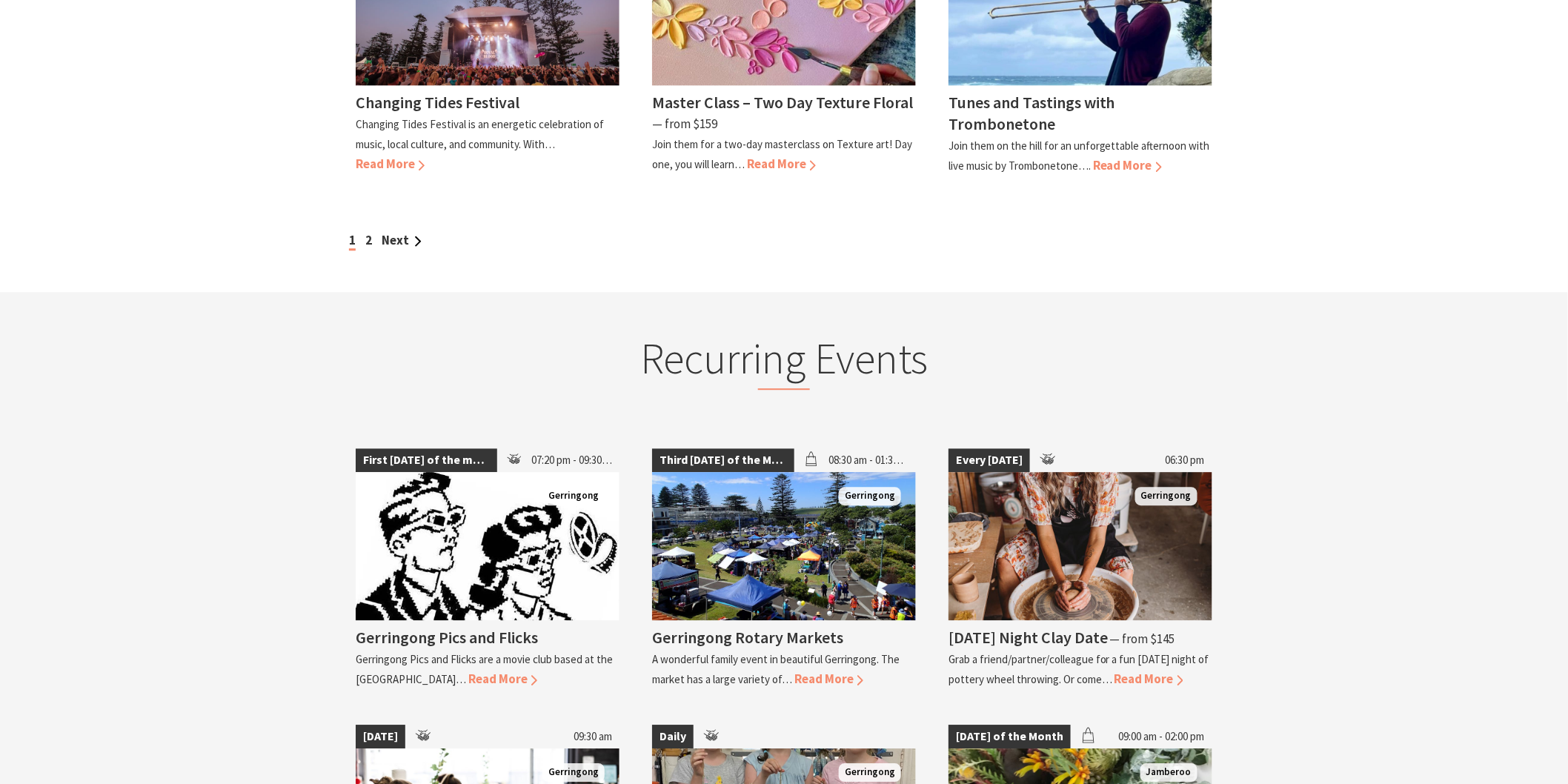
scroll to position [1564, 0]
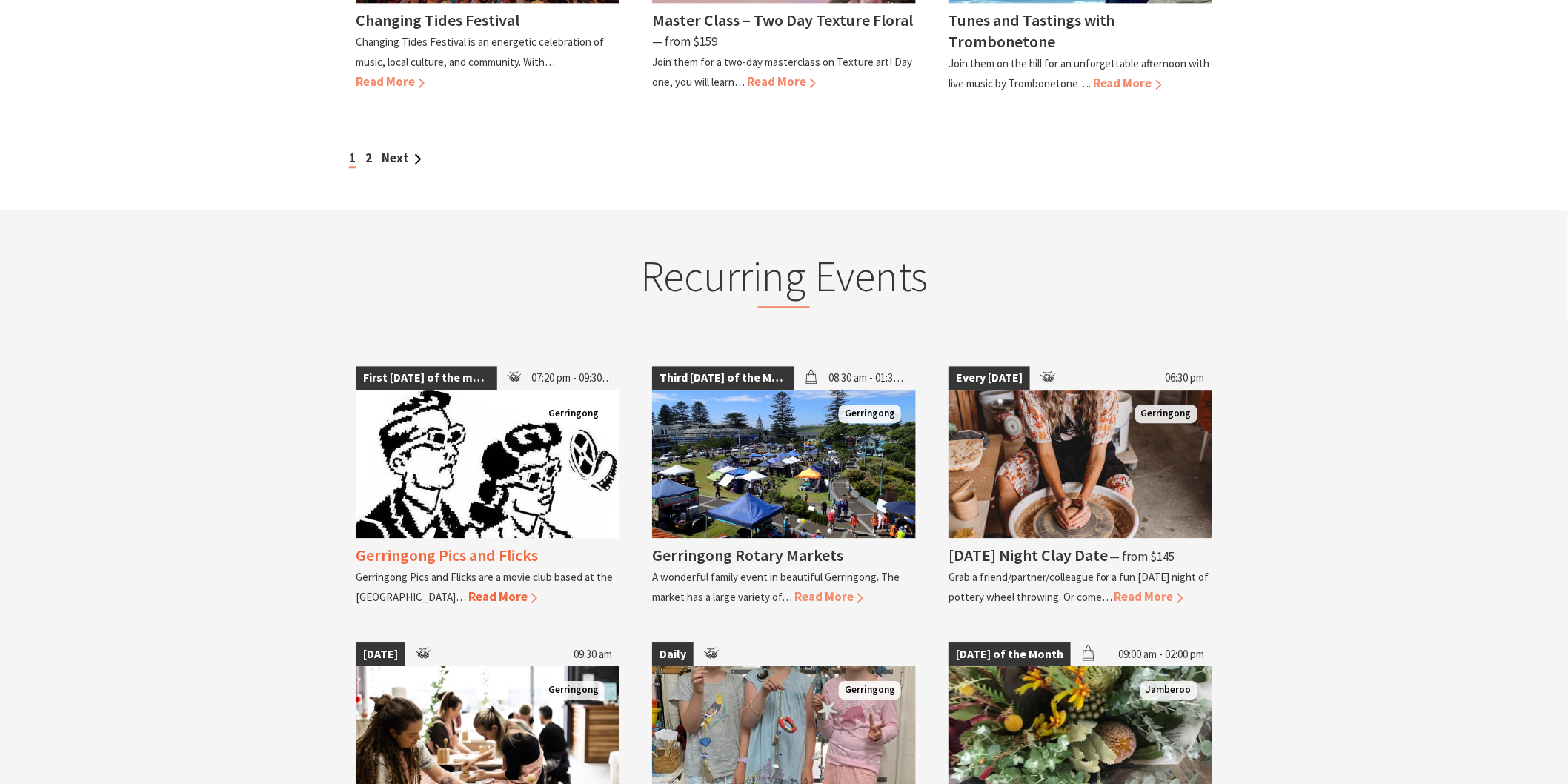
click at [496, 544] on h4 "Gerringong Pics and Flicks" at bounding box center [447, 554] width 183 height 21
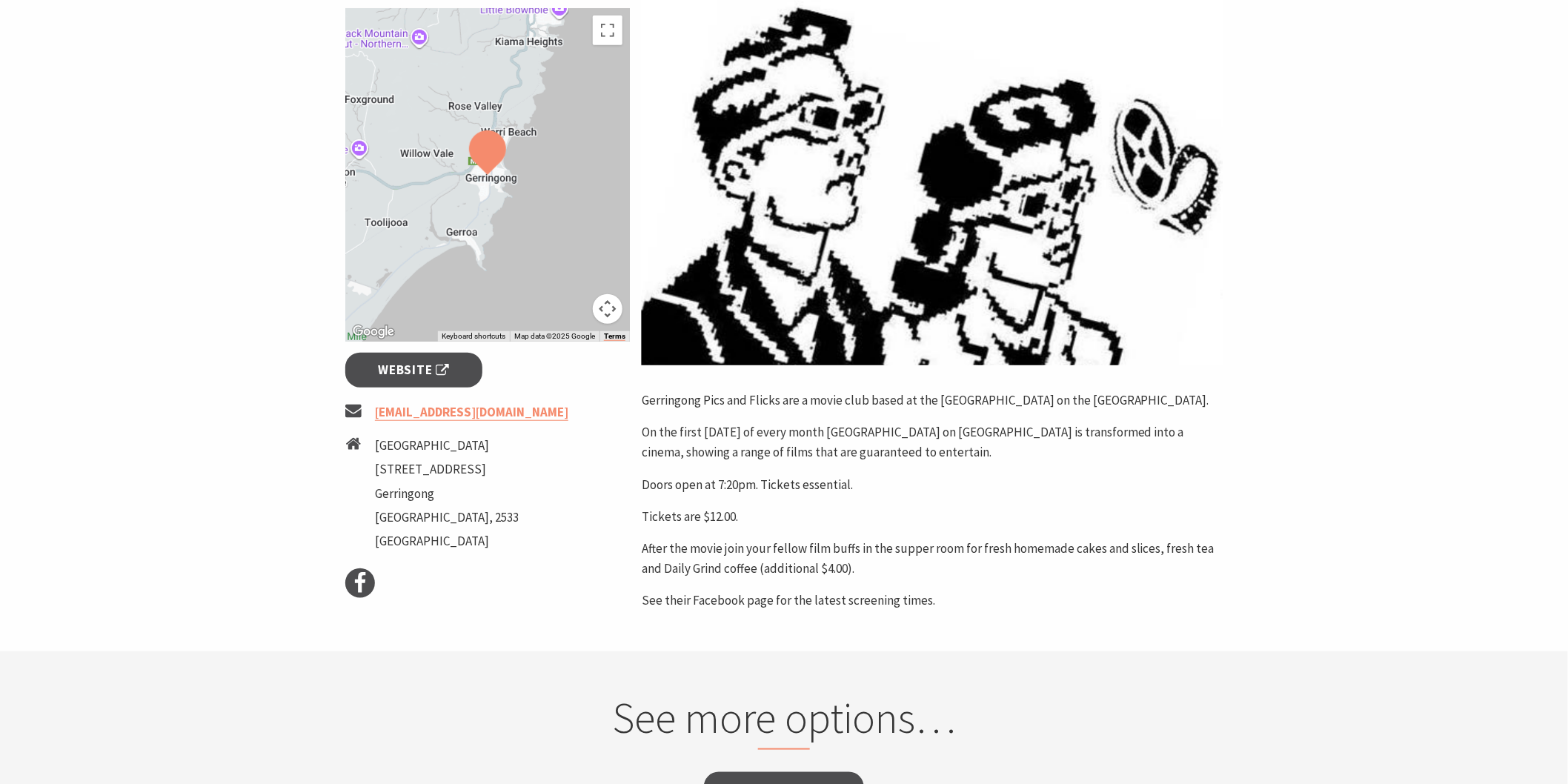
scroll to position [329, 0]
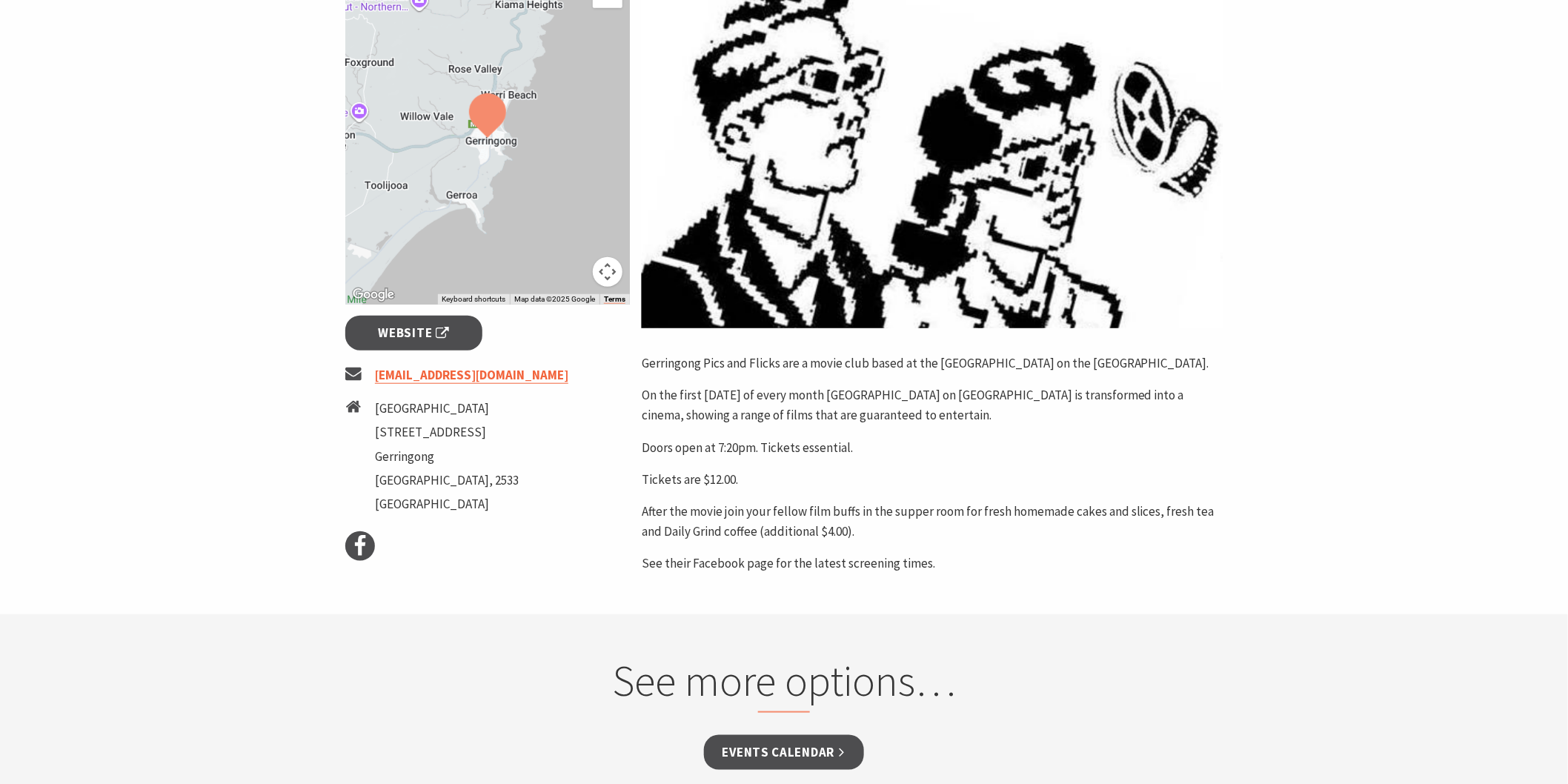
click at [402, 368] on link "picsandflicks@gmail.com" at bounding box center [472, 375] width 194 height 17
click at [401, 336] on span "Website" at bounding box center [414, 332] width 71 height 20
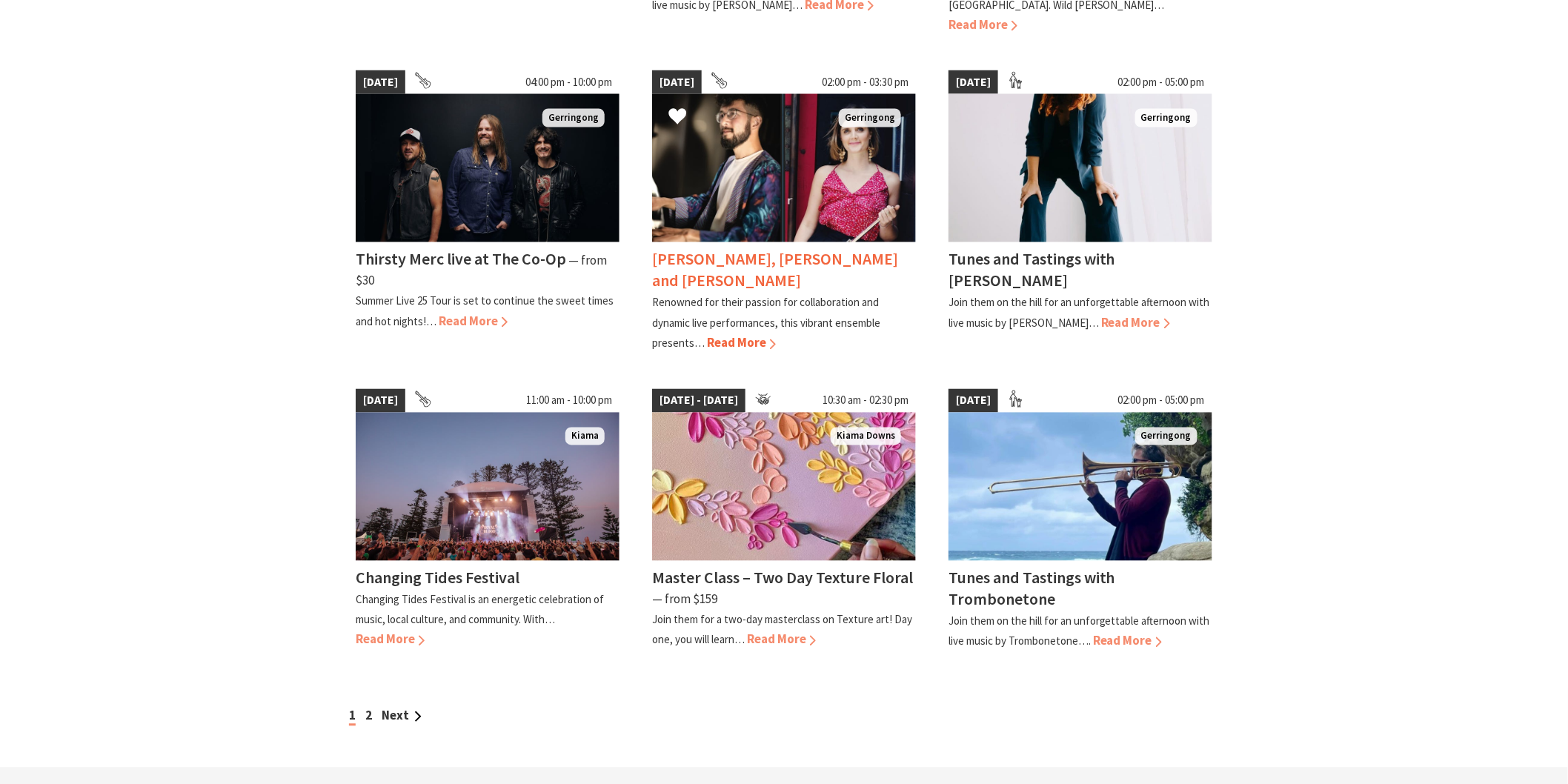
scroll to position [987, 0]
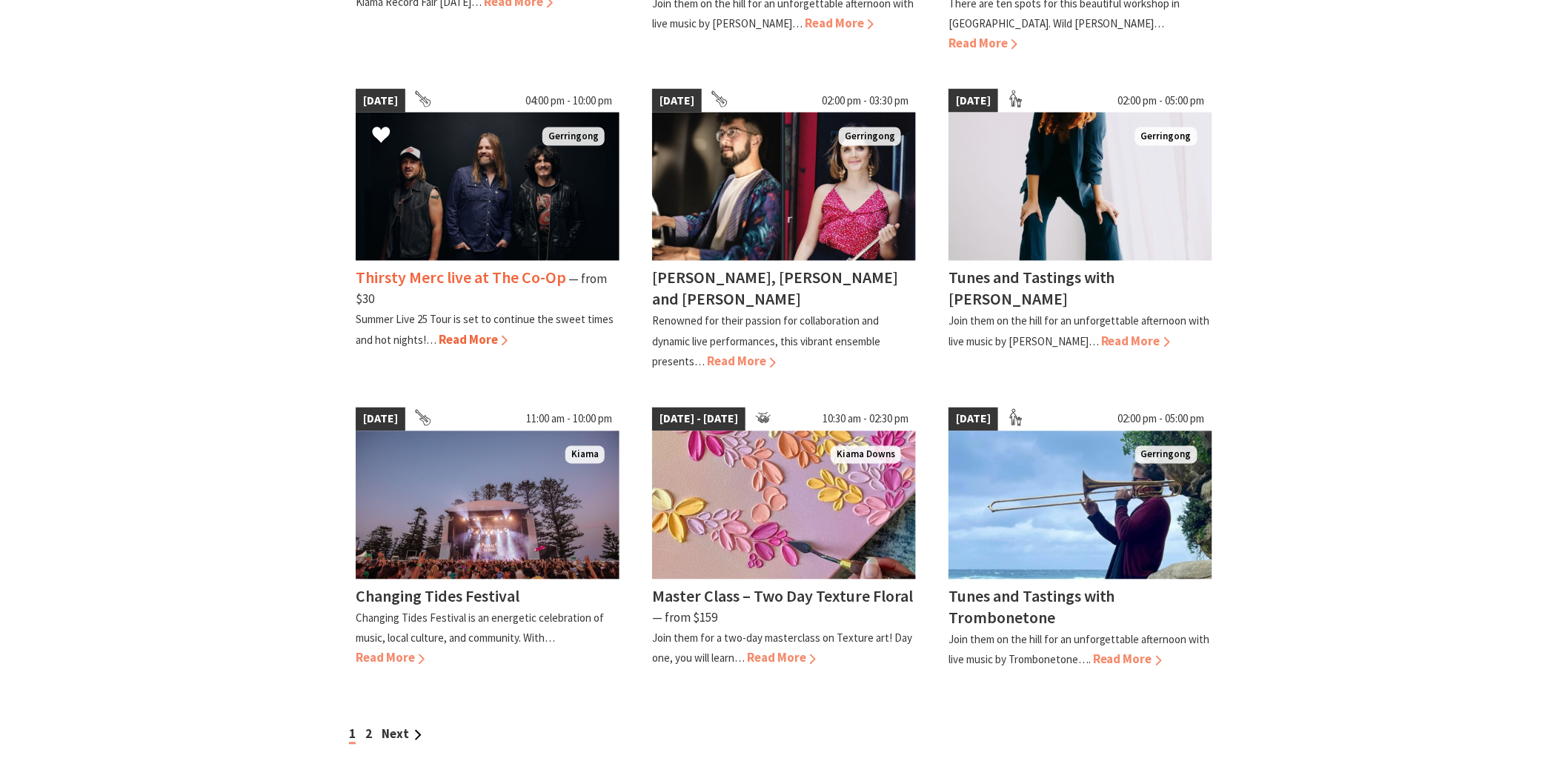
click at [458, 332] on span "Read More" at bounding box center [473, 339] width 69 height 16
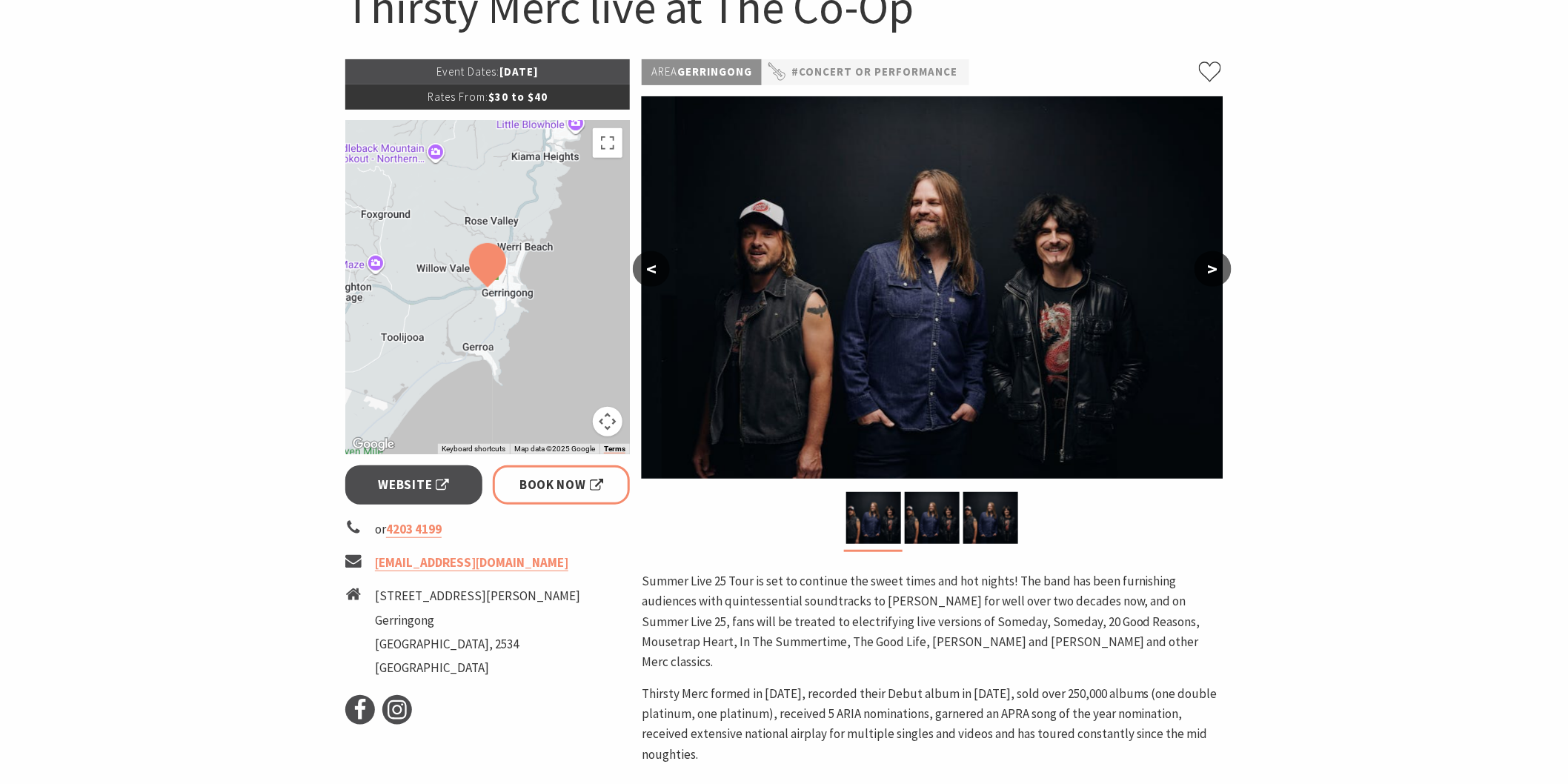
scroll to position [247, 0]
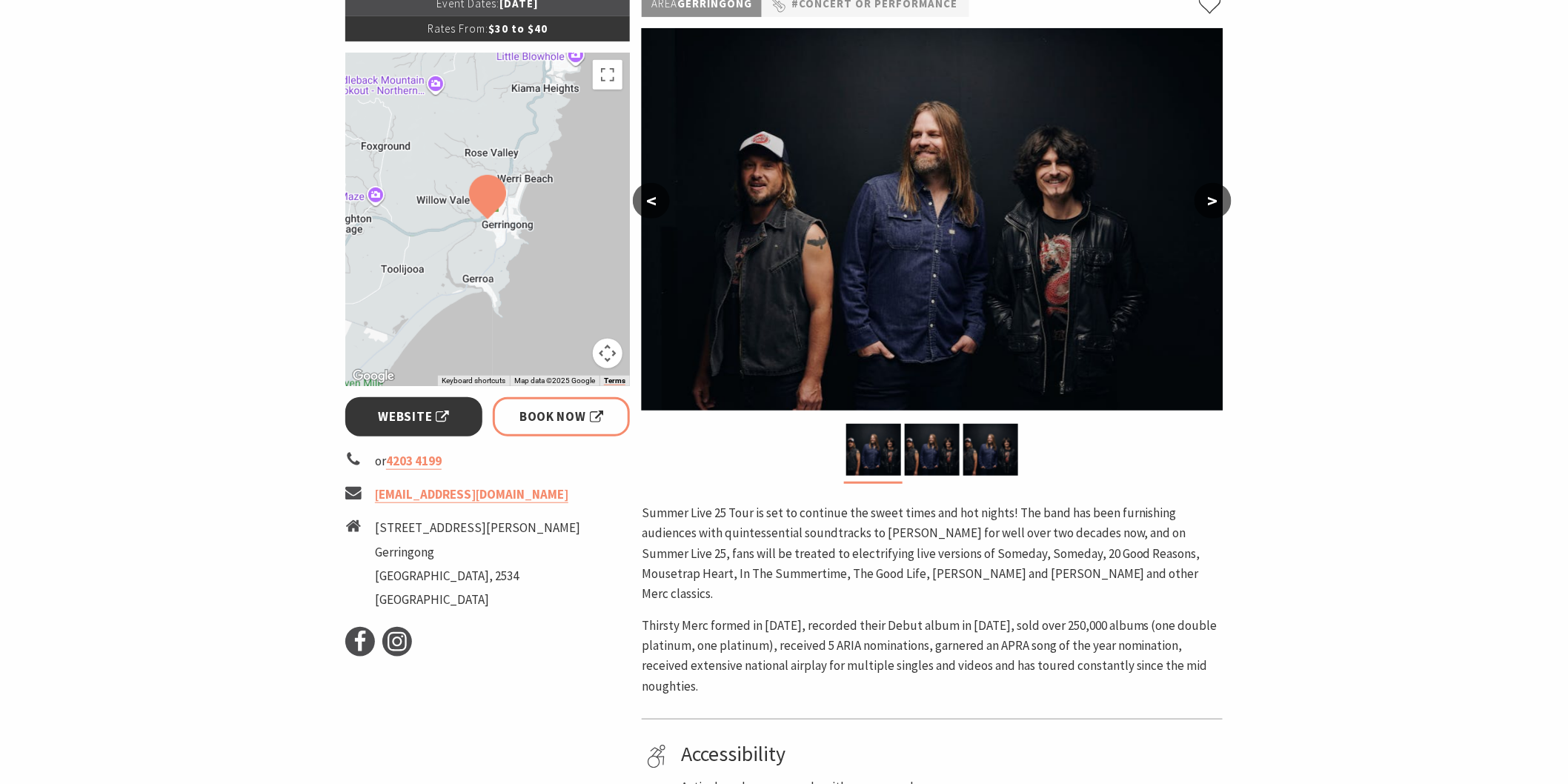
click at [427, 418] on span "Website" at bounding box center [414, 416] width 71 height 20
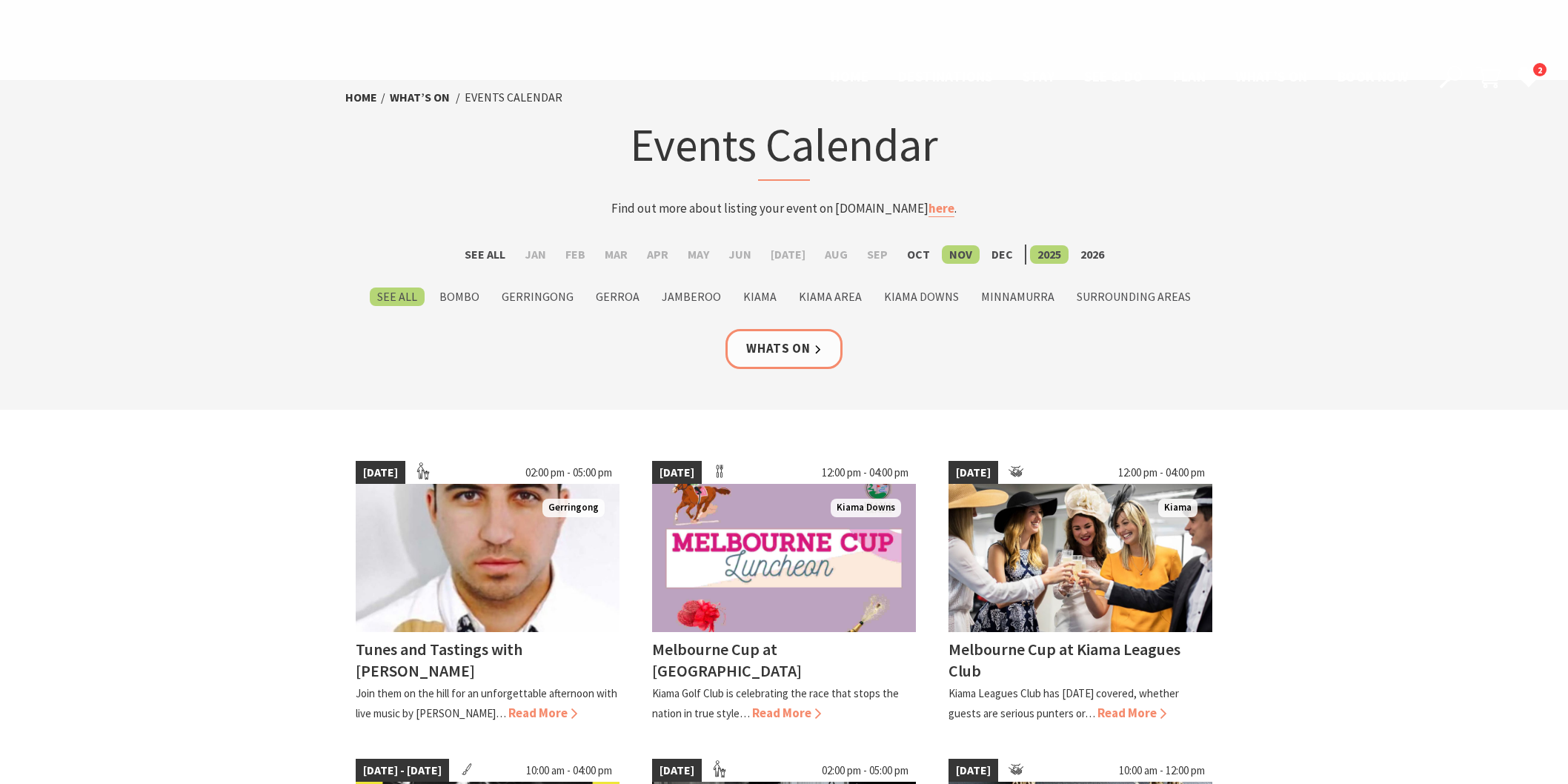
scroll to position [987, 0]
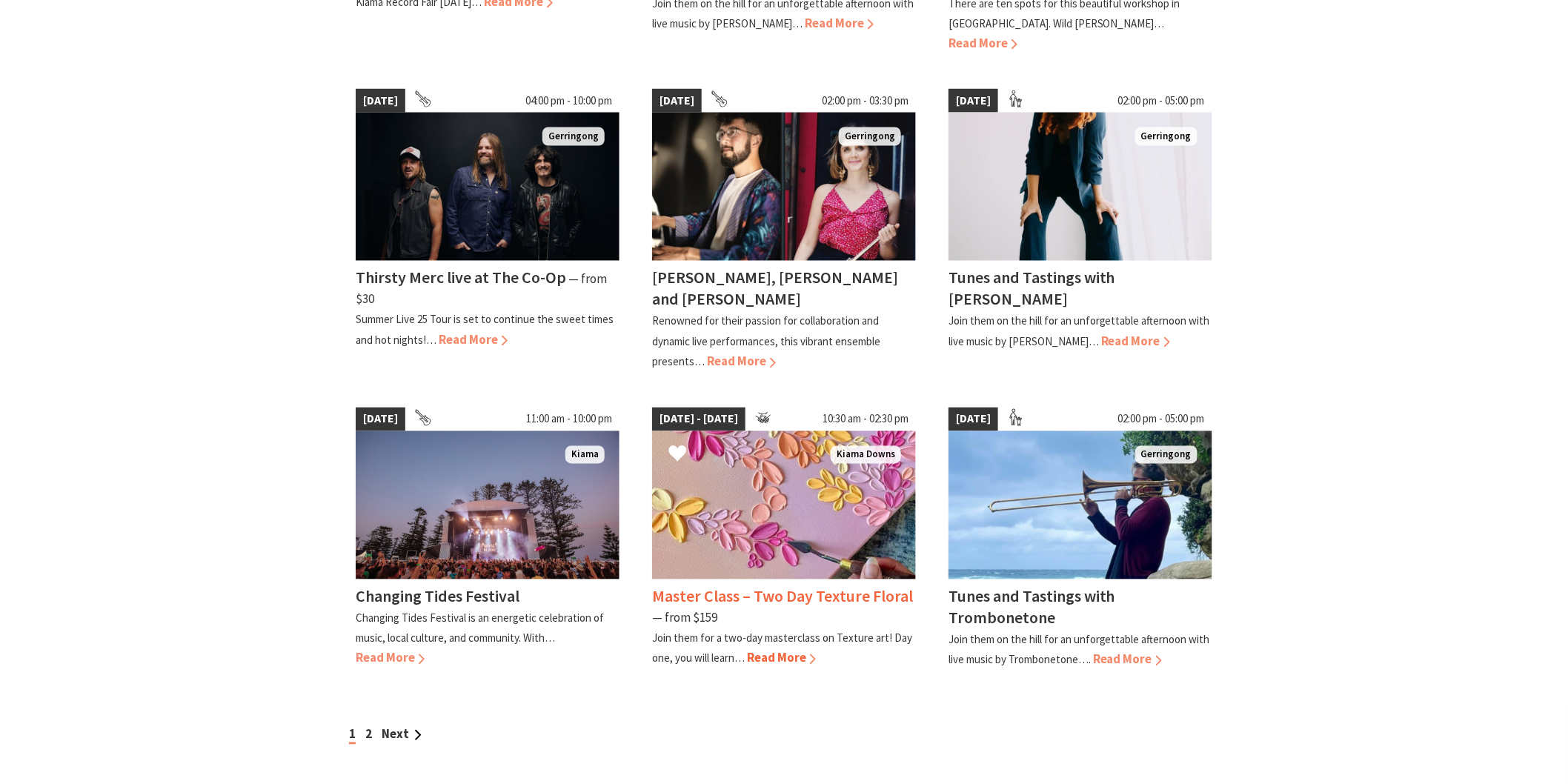
click at [775, 649] on span "Read More" at bounding box center [782, 657] width 69 height 16
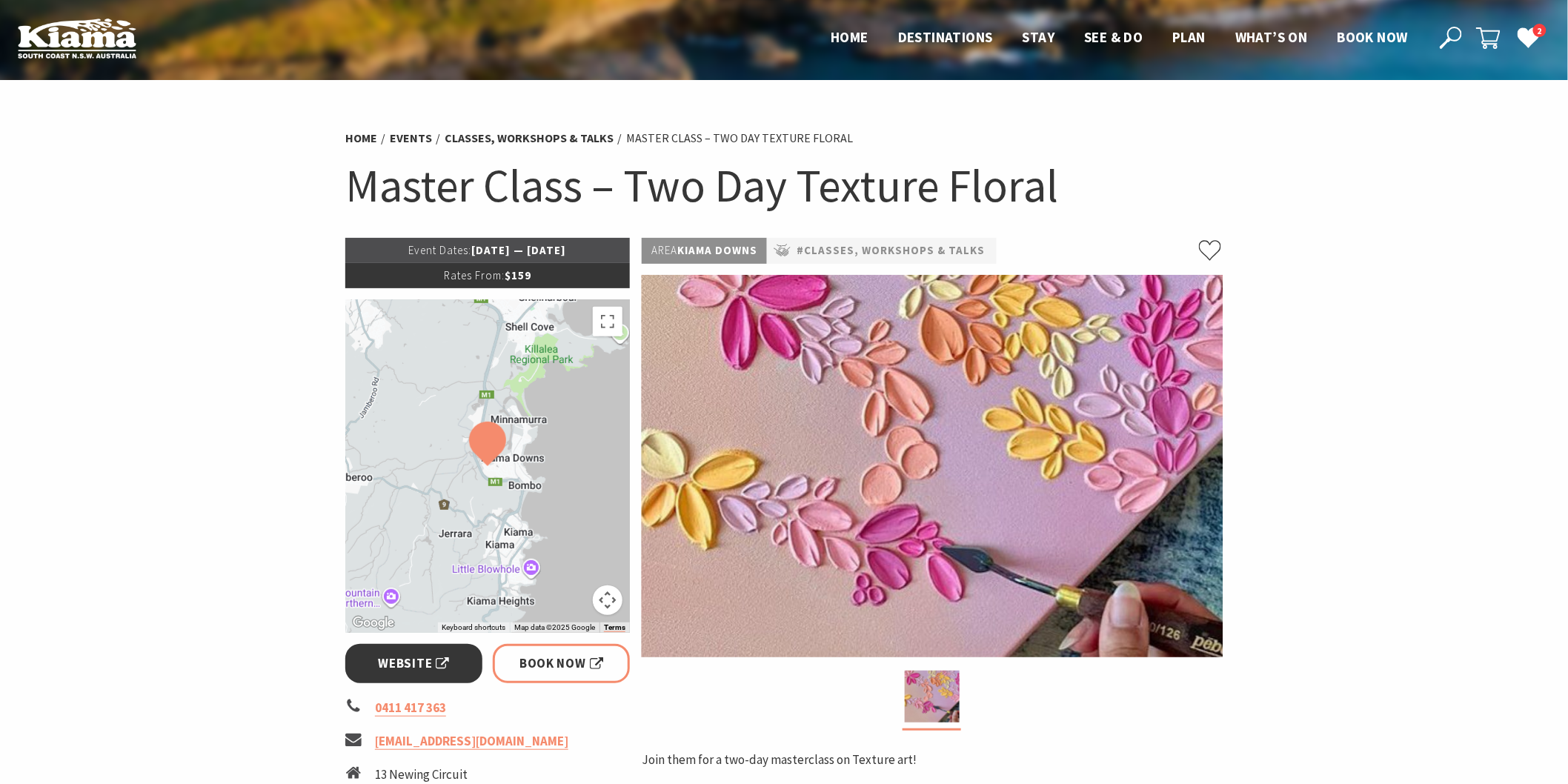
click at [426, 669] on span "Website" at bounding box center [414, 663] width 71 height 20
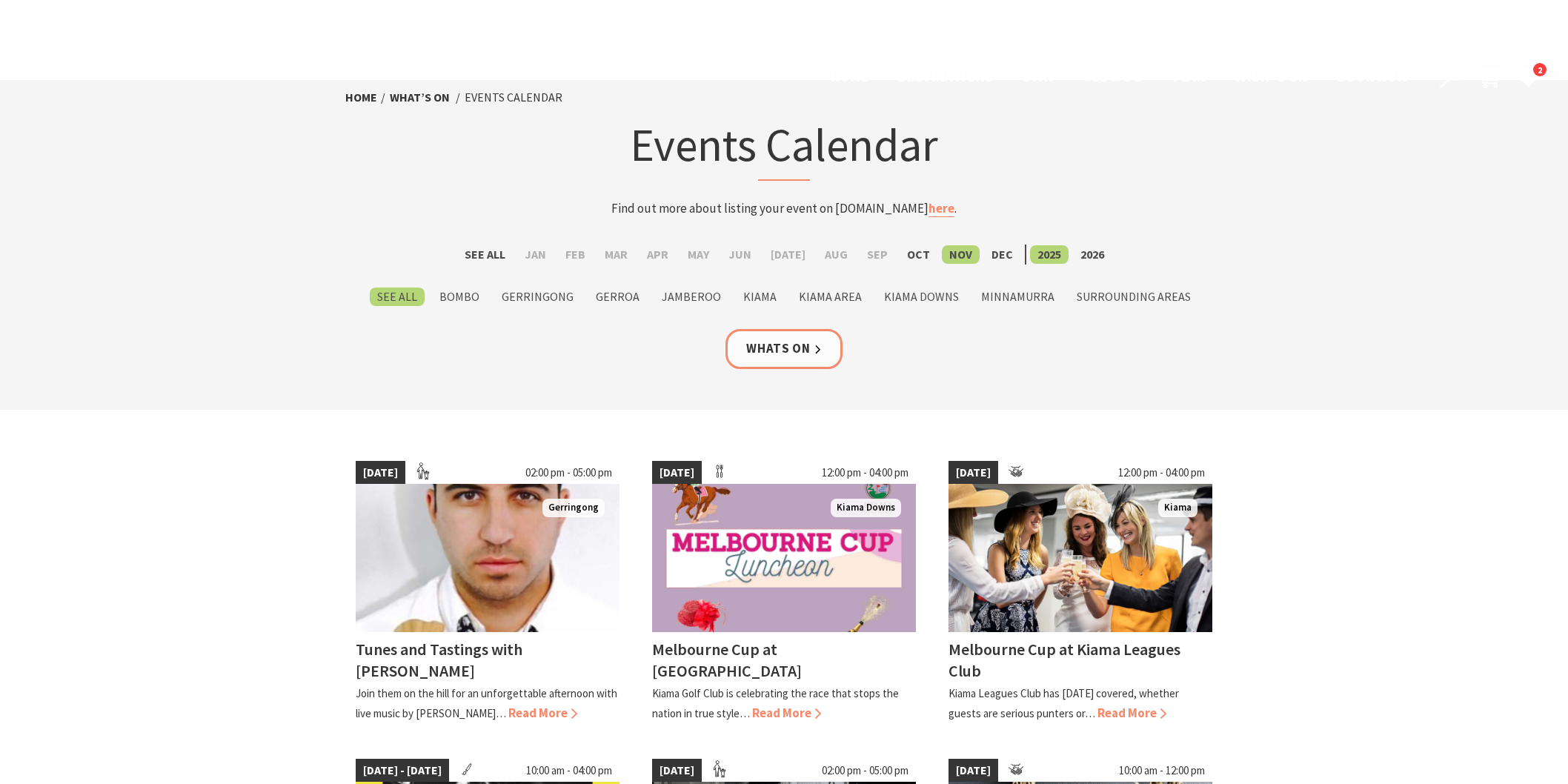
scroll to position [987, 0]
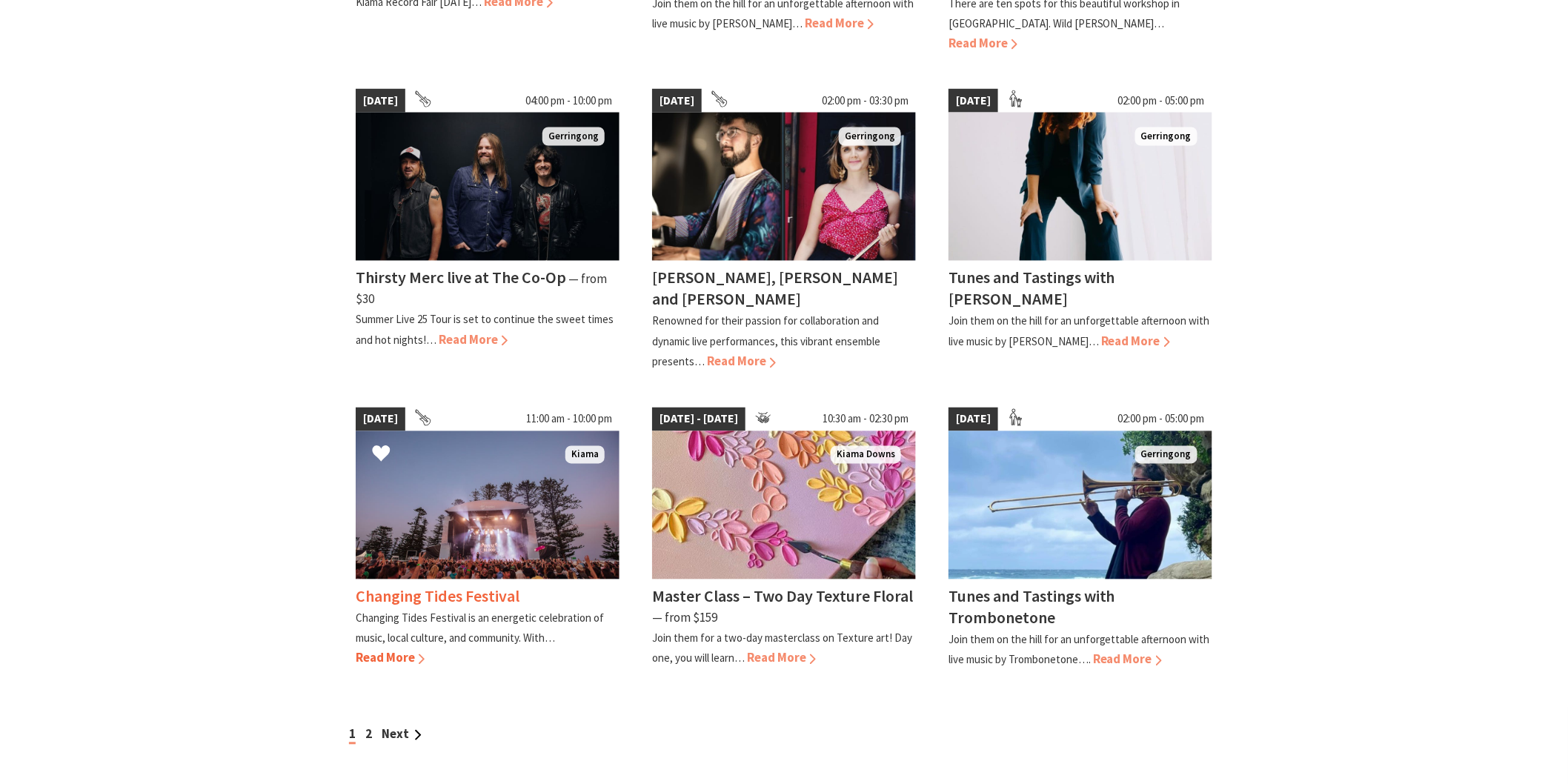
click at [490, 586] on h4 "Changing Tides Festival" at bounding box center [437, 596] width 164 height 21
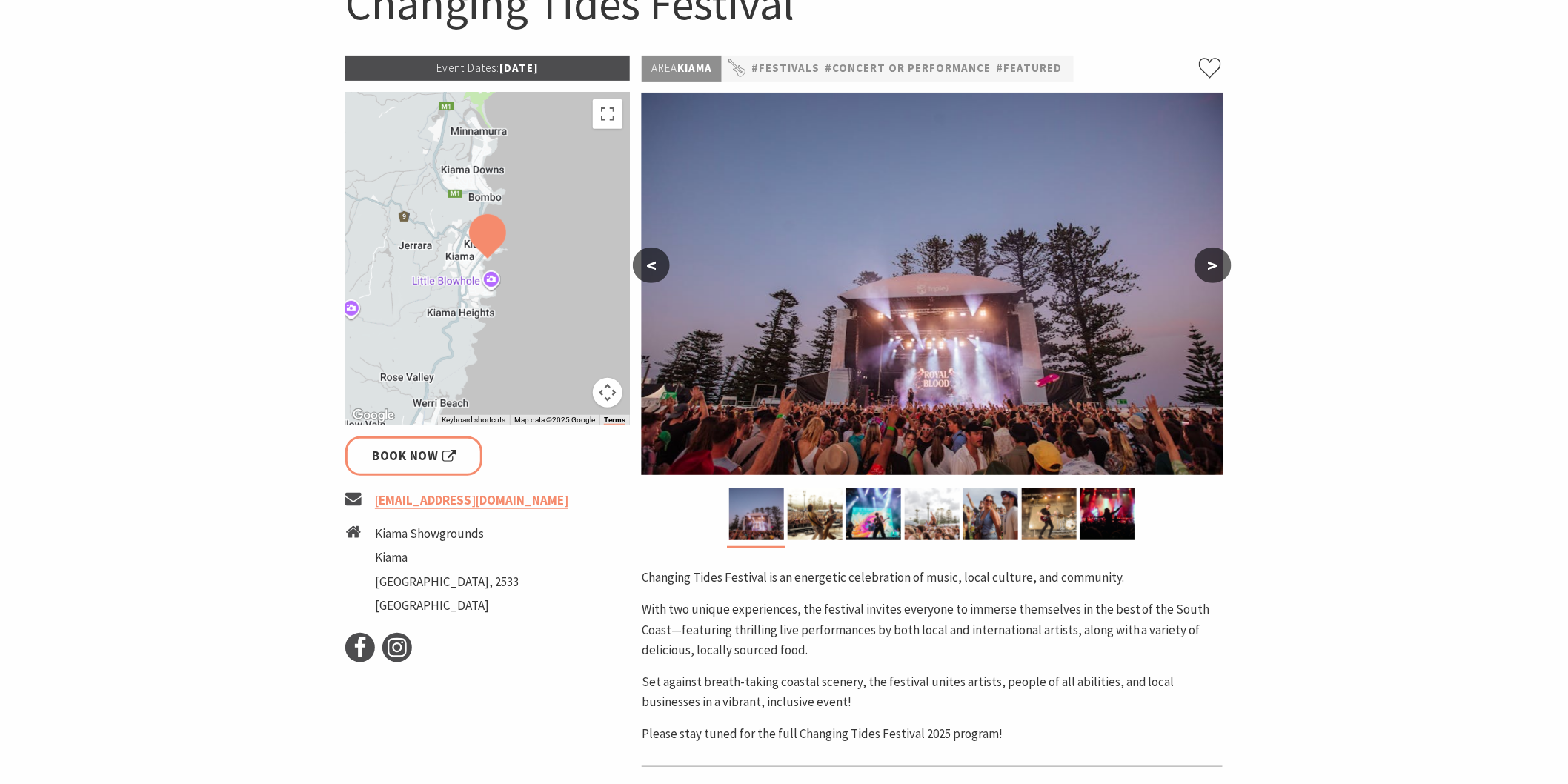
scroll to position [165, 0]
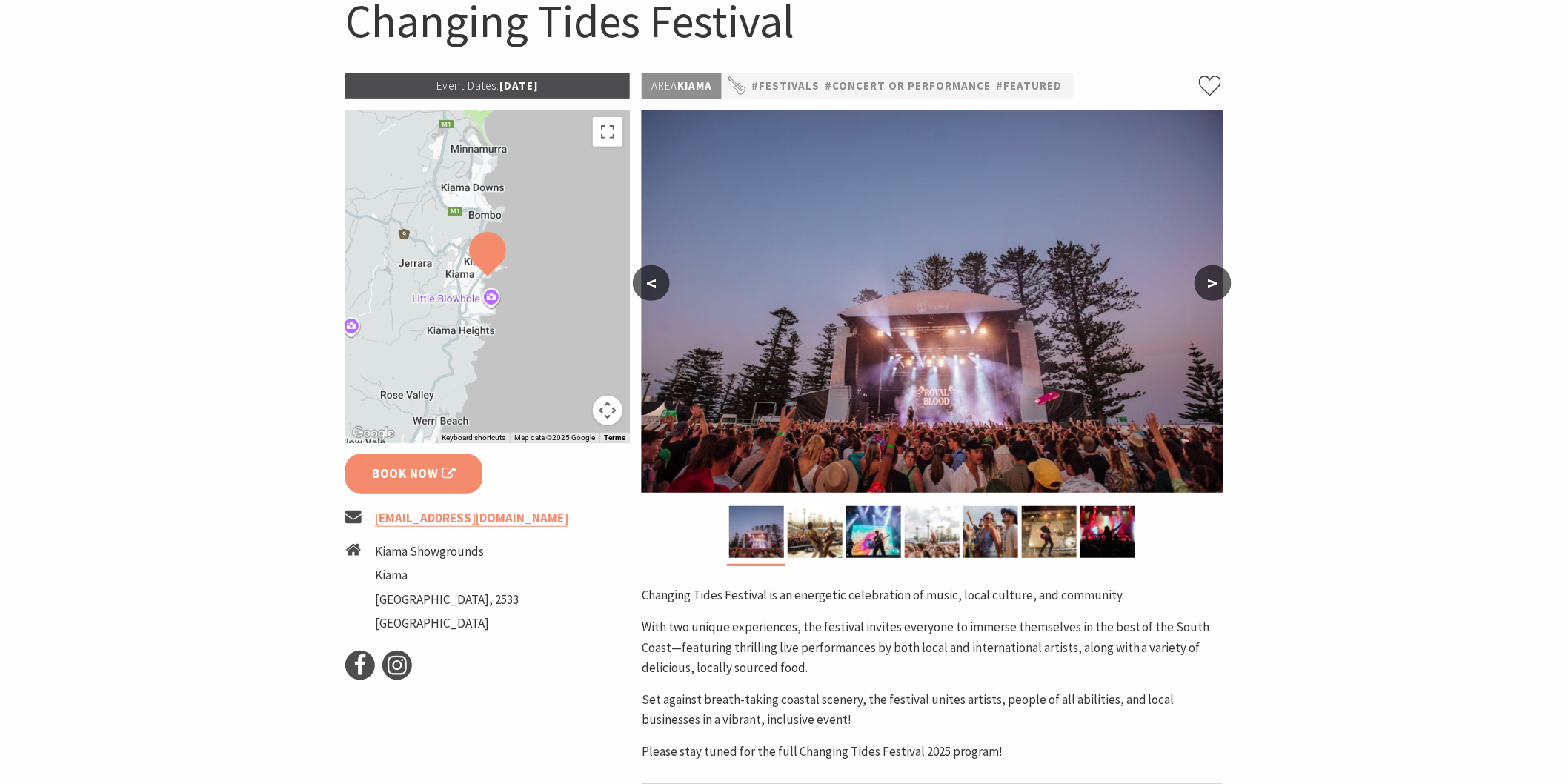
click at [405, 475] on span "Book Now" at bounding box center [414, 473] width 84 height 20
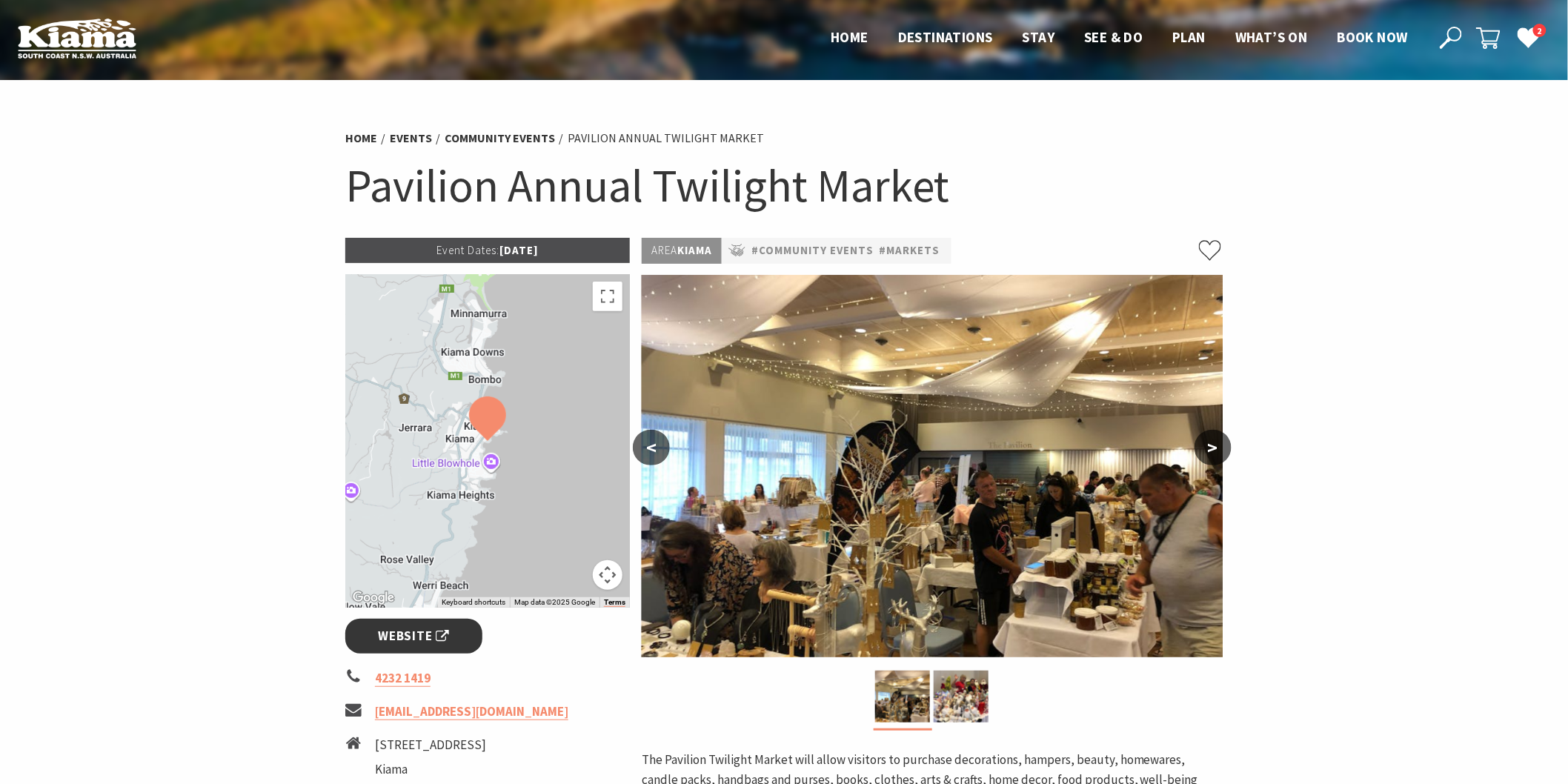
click at [406, 639] on span "Website" at bounding box center [414, 636] width 71 height 20
